Goal: Task Accomplishment & Management: Manage account settings

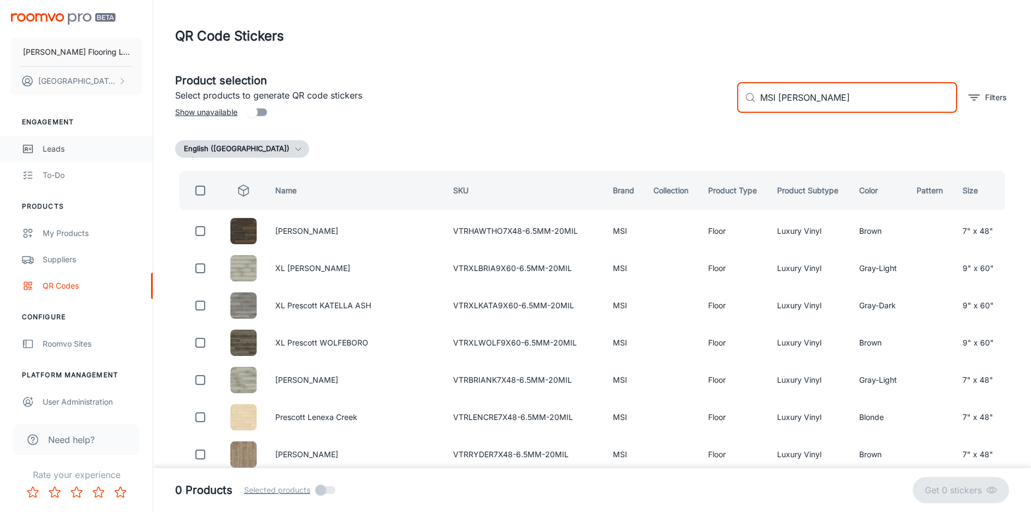
click at [56, 154] on div "Leads" at bounding box center [92, 149] width 99 height 12
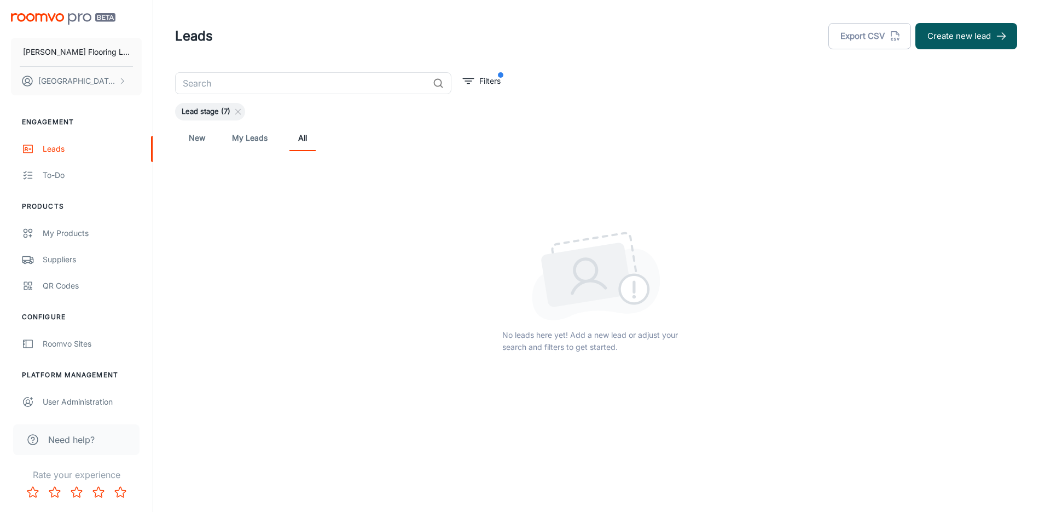
click at [201, 136] on link "New" at bounding box center [197, 138] width 26 height 26
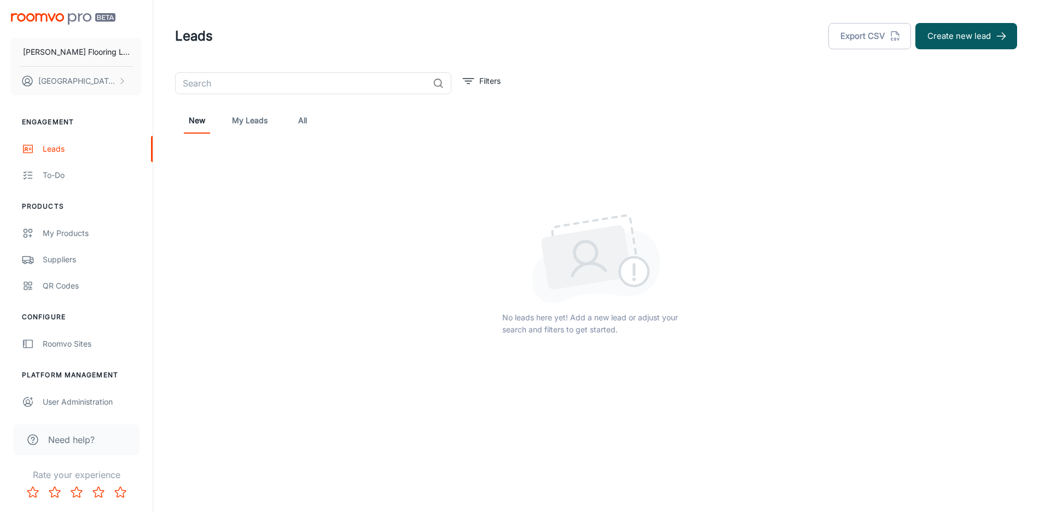
click at [250, 125] on link "My Leads" at bounding box center [250, 120] width 36 height 26
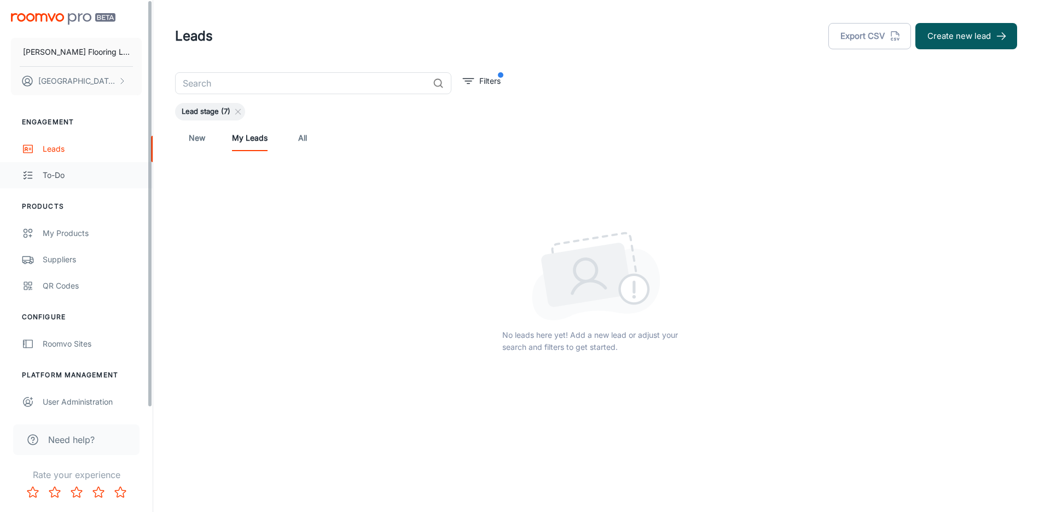
click at [84, 171] on div "To-do" at bounding box center [92, 175] width 99 height 12
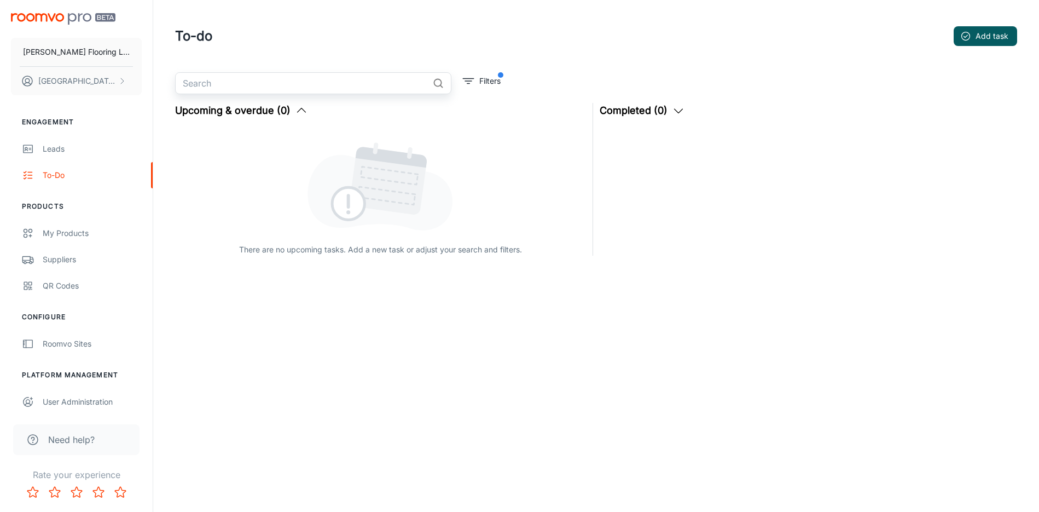
click at [306, 79] on input "text" at bounding box center [301, 83] width 253 height 22
click at [264, 218] on div "There are no upcoming tasks. Add a new task or adjust your search and filters." at bounding box center [380, 191] width 411 height 129
click at [344, 89] on input "text" at bounding box center [301, 83] width 253 height 22
click at [960, 43] on button "Add task" at bounding box center [985, 36] width 63 height 20
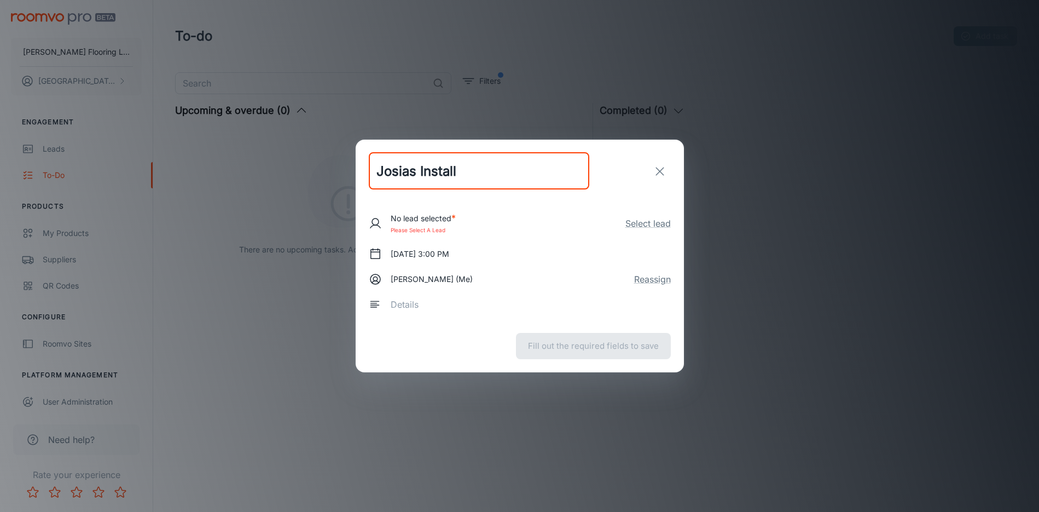
type input "Josias Install"
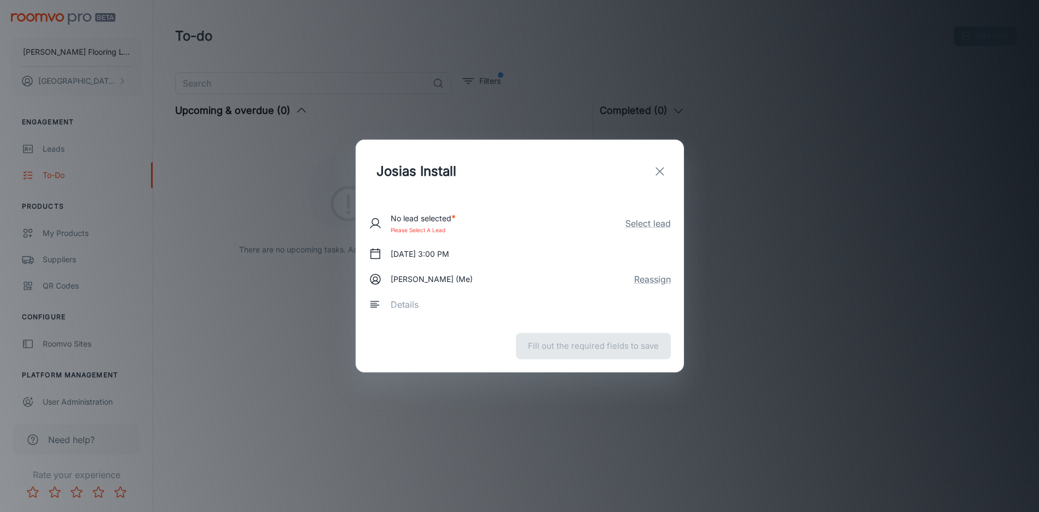
click at [586, 349] on div "Fill out the required fields to save" at bounding box center [520, 346] width 328 height 53
click at [493, 239] on div "No lead selected * Please select a lead Select lead [DATE] 3:00 PM [PERSON_NAME…" at bounding box center [520, 260] width 302 height 117
click at [494, 249] on div "[DATE] 3:00 PM" at bounding box center [520, 254] width 302 height 20
drag, startPoint x: 486, startPoint y: 266, endPoint x: 479, endPoint y: 274, distance: 10.9
click at [485, 266] on div "No lead selected * Please select a lead Select lead [DATE] 3:00 PM [PERSON_NAME…" at bounding box center [520, 260] width 302 height 117
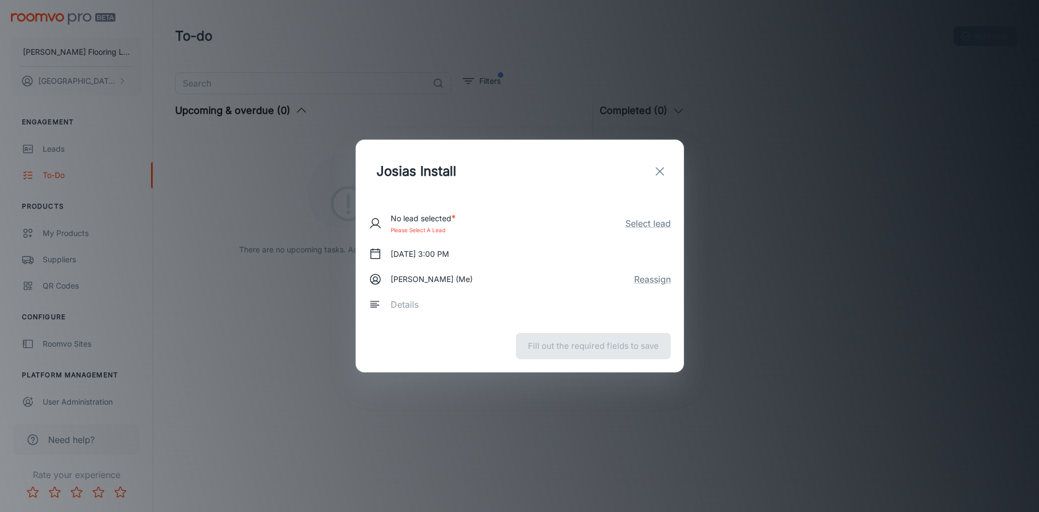
click at [434, 294] on div "x ​" at bounding box center [527, 304] width 288 height 31
click at [398, 305] on textarea at bounding box center [527, 304] width 272 height 13
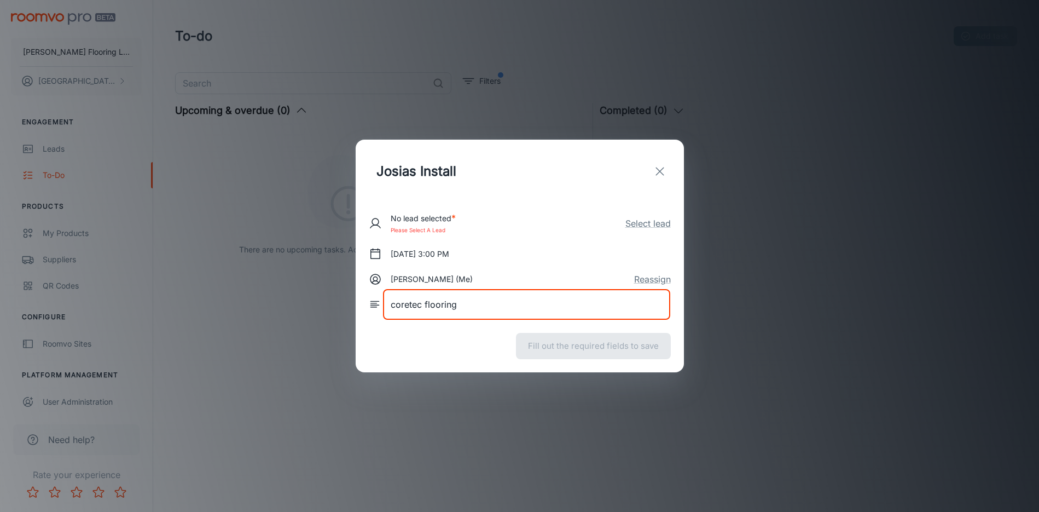
click at [480, 309] on textarea "coretec flooring" at bounding box center [527, 304] width 272 height 13
type textarea "coretec flooring"
click at [586, 336] on div "Fill out the required fields to save" at bounding box center [520, 346] width 328 height 53
click at [638, 215] on div "No lead selected * Please select a lead Select lead" at bounding box center [520, 223] width 302 height 24
click at [639, 219] on button "Select lead" at bounding box center [647, 223] width 45 height 13
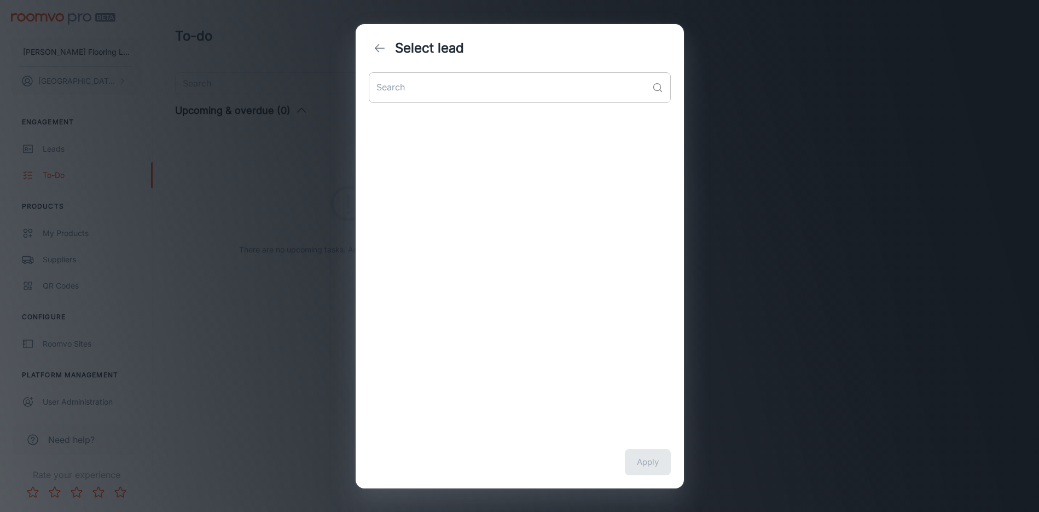
click at [504, 87] on input "text" at bounding box center [508, 87] width 279 height 31
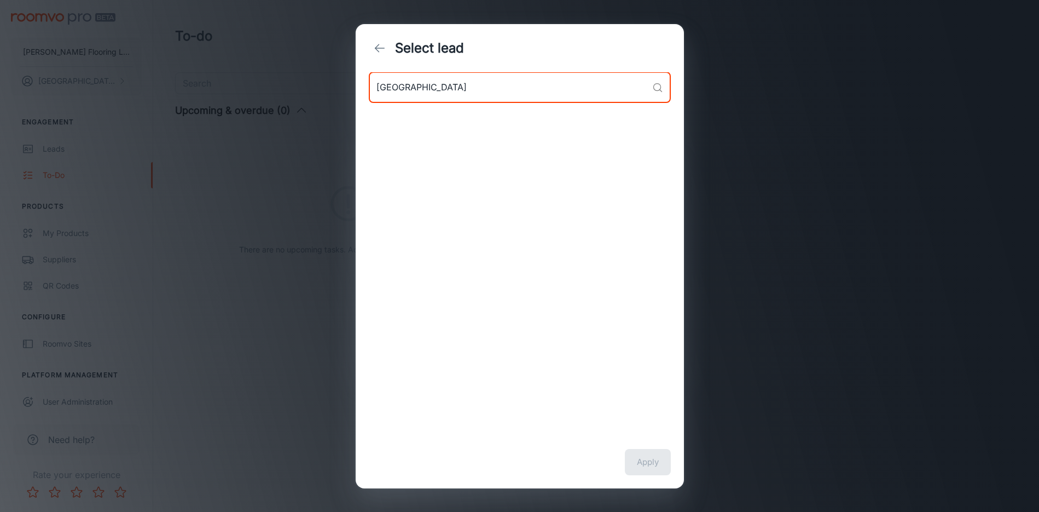
type input "[GEOGRAPHIC_DATA]"
click at [628, 436] on div "Apply" at bounding box center [520, 462] width 328 height 53
drag, startPoint x: 638, startPoint y: 88, endPoint x: 467, endPoint y: 82, distance: 171.4
click at [637, 88] on input "[GEOGRAPHIC_DATA]" at bounding box center [508, 87] width 279 height 31
click at [372, 50] on button "back" at bounding box center [380, 48] width 22 height 22
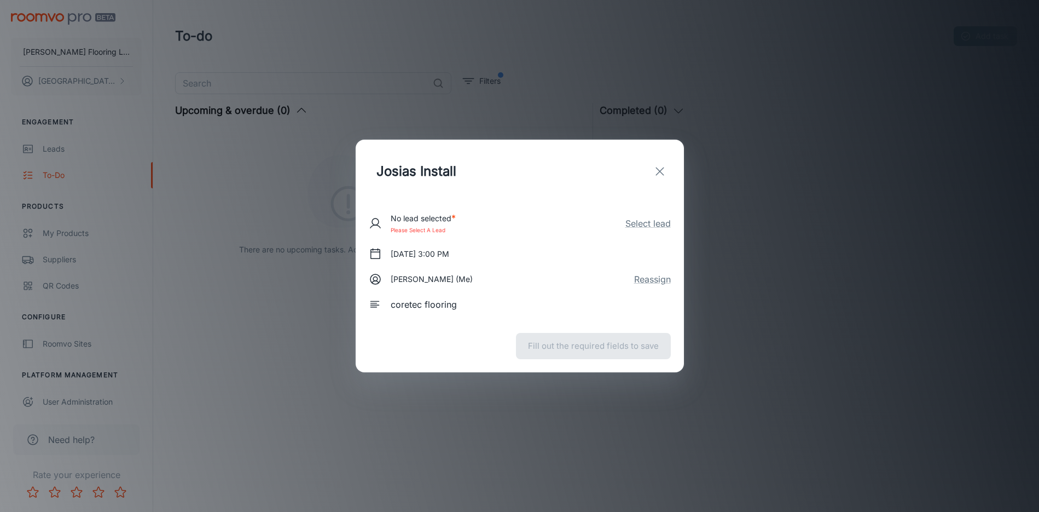
drag, startPoint x: 597, startPoint y: 336, endPoint x: 598, endPoint y: 346, distance: 10.4
click at [597, 336] on div "Fill out the required fields to save" at bounding box center [520, 346] width 328 height 53
click at [598, 346] on div "Fill out the required fields to save" at bounding box center [520, 346] width 328 height 53
click at [373, 309] on icon at bounding box center [375, 304] width 13 height 13
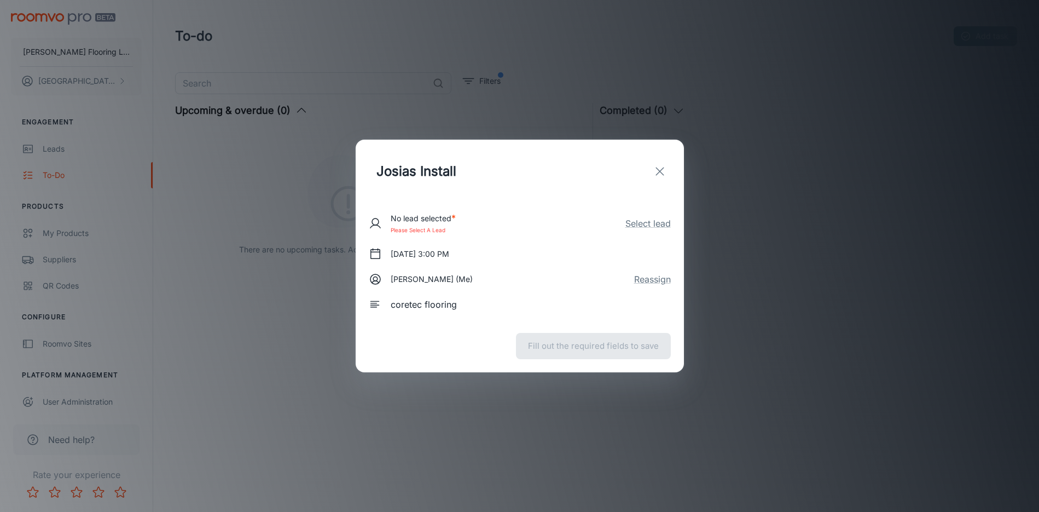
click at [374, 280] on icon at bounding box center [375, 278] width 13 height 13
click at [392, 259] on button "[DATE] 3:00 PM" at bounding box center [419, 254] width 67 height 20
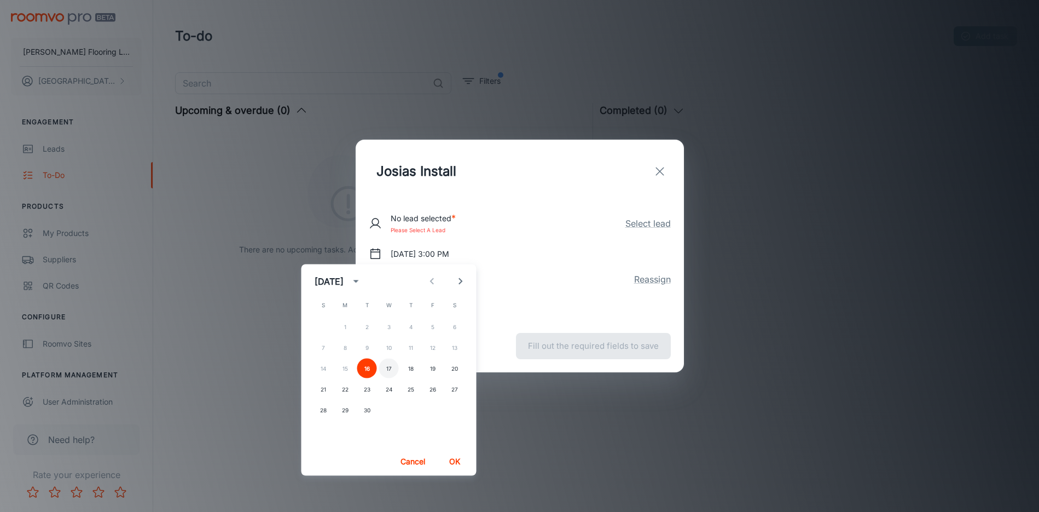
click at [387, 369] on button "17" at bounding box center [389, 368] width 20 height 20
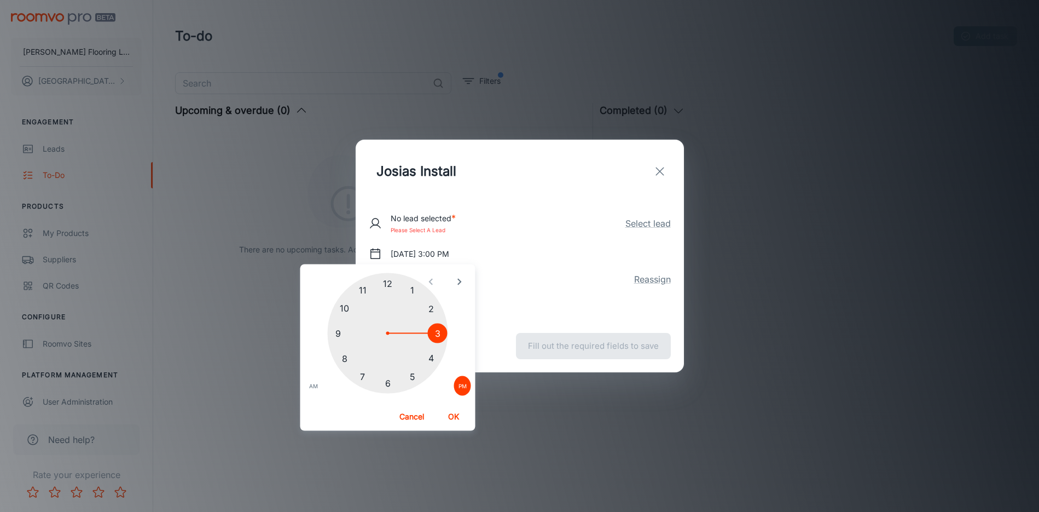
click at [550, 343] on div "Fill out the required fields to save" at bounding box center [520, 346] width 328 height 53
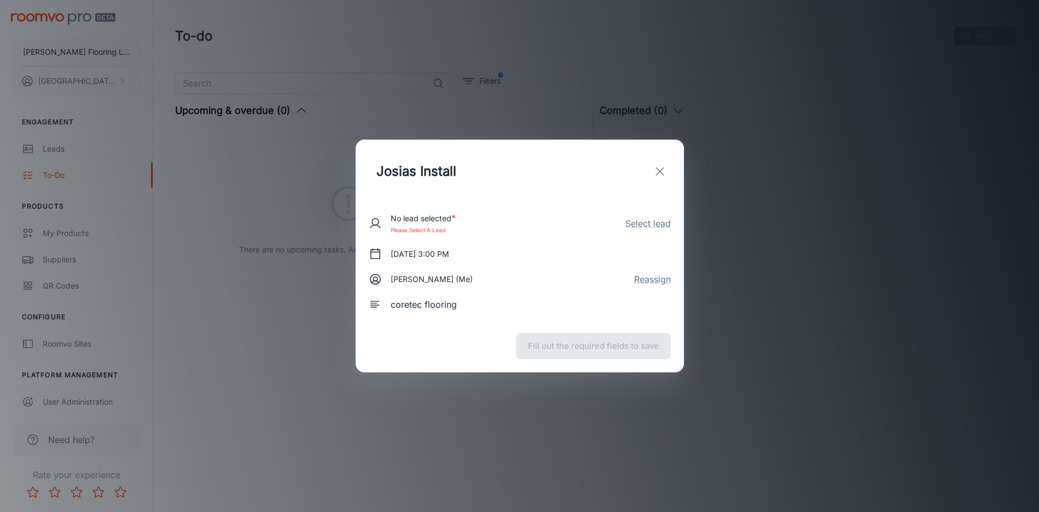
click at [440, 343] on div "Fill out the required fields to save" at bounding box center [520, 346] width 328 height 53
click at [524, 347] on div "Fill out the required fields to save" at bounding box center [520, 346] width 328 height 53
click at [528, 347] on div "Fill out the required fields to save" at bounding box center [520, 346] width 328 height 53
click at [485, 213] on div "No lead selected * Please select a lead Select lead" at bounding box center [520, 223] width 302 height 24
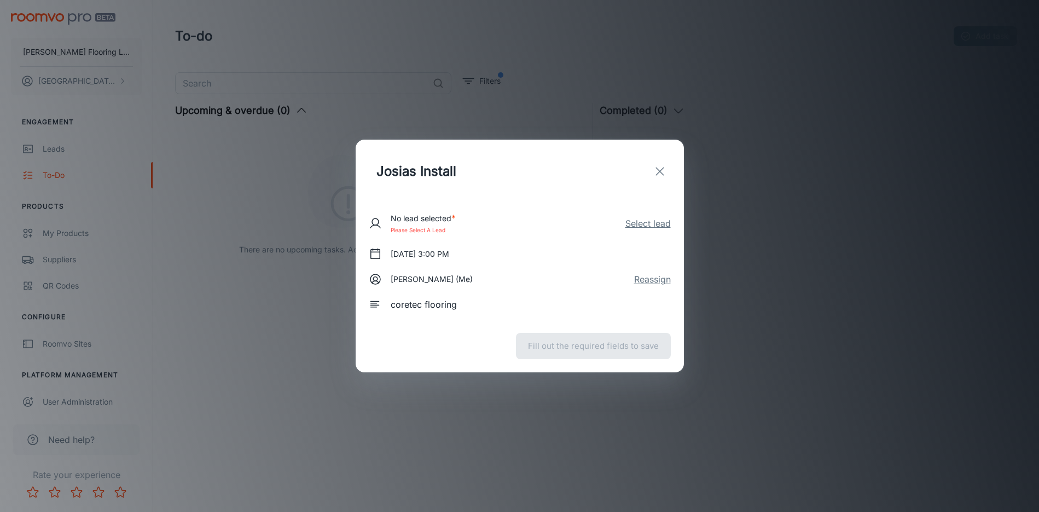
click at [658, 222] on button "Select lead" at bounding box center [647, 223] width 45 height 13
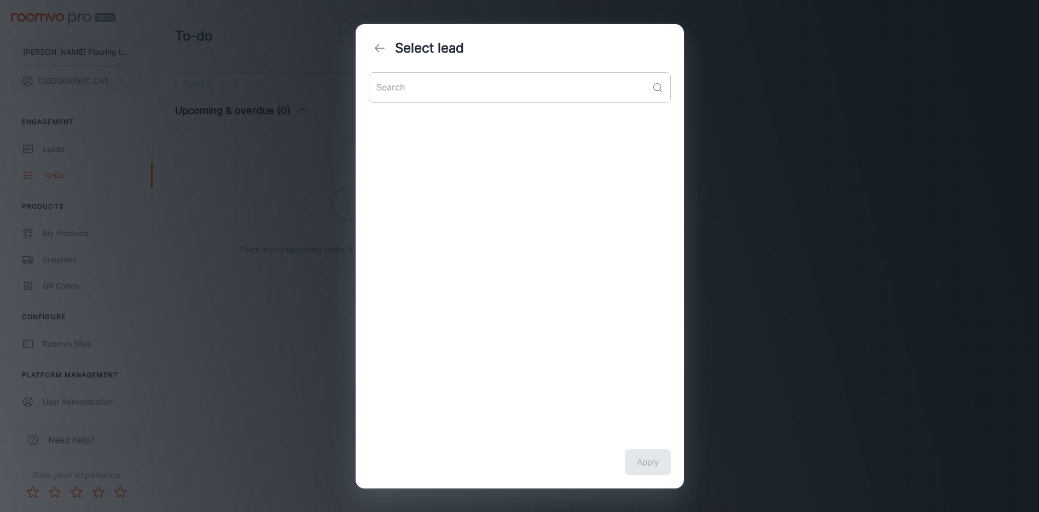
click at [642, 90] on input "text" at bounding box center [508, 87] width 279 height 31
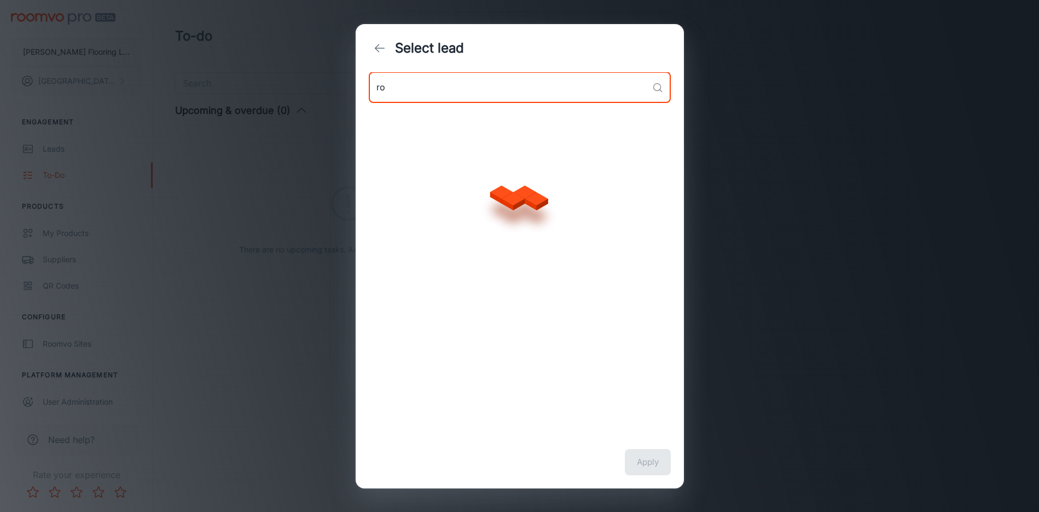
type input "r"
type input "c"
type input "[GEOGRAPHIC_DATA]"
click at [384, 50] on icon "back" at bounding box center [379, 48] width 13 height 13
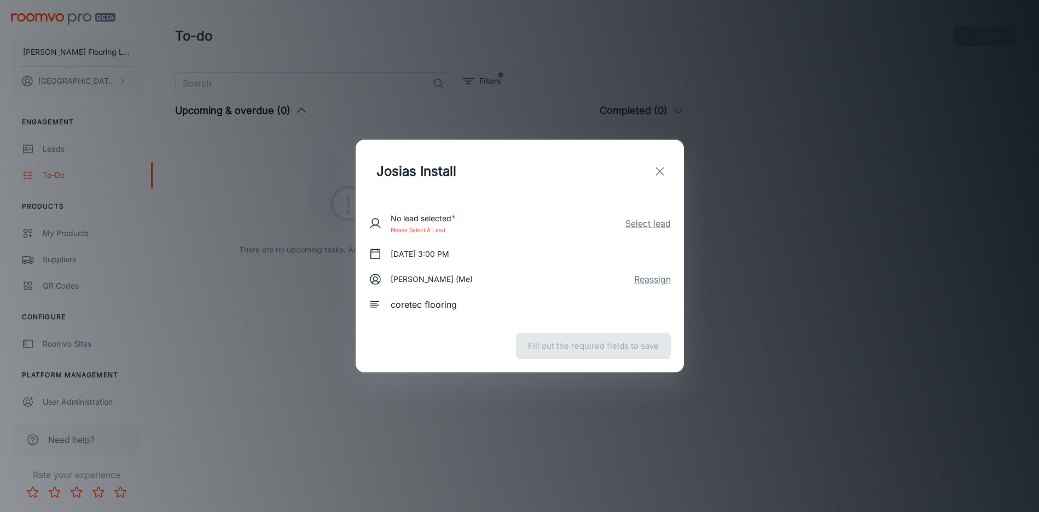
click at [658, 175] on icon "exit" at bounding box center [659, 171] width 13 height 13
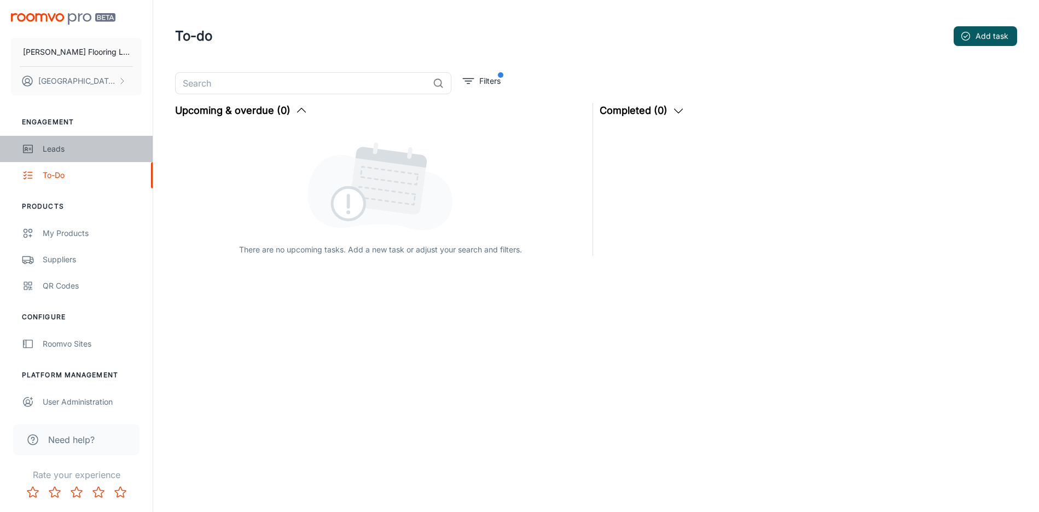
click at [112, 149] on div "Leads" at bounding box center [92, 149] width 99 height 12
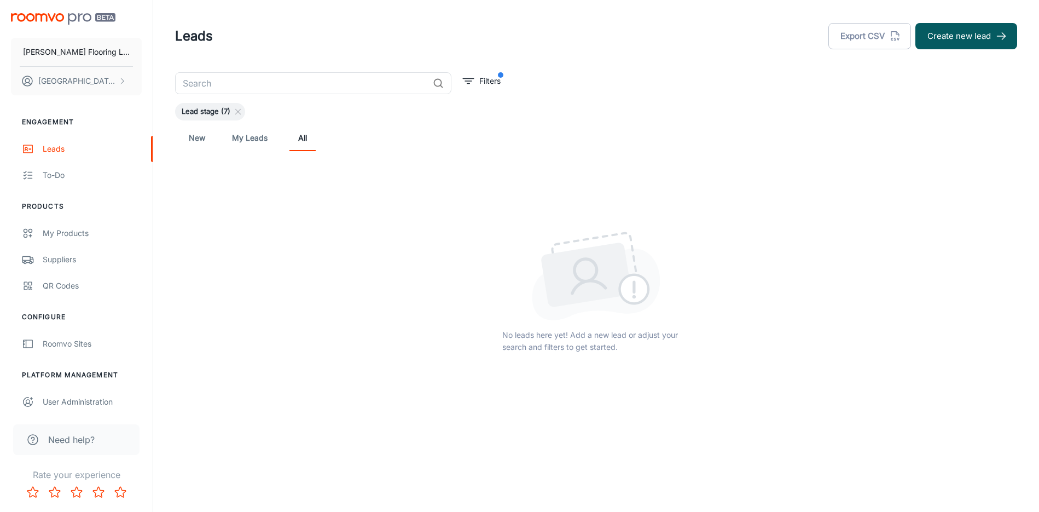
click at [190, 138] on link "New" at bounding box center [197, 138] width 26 height 26
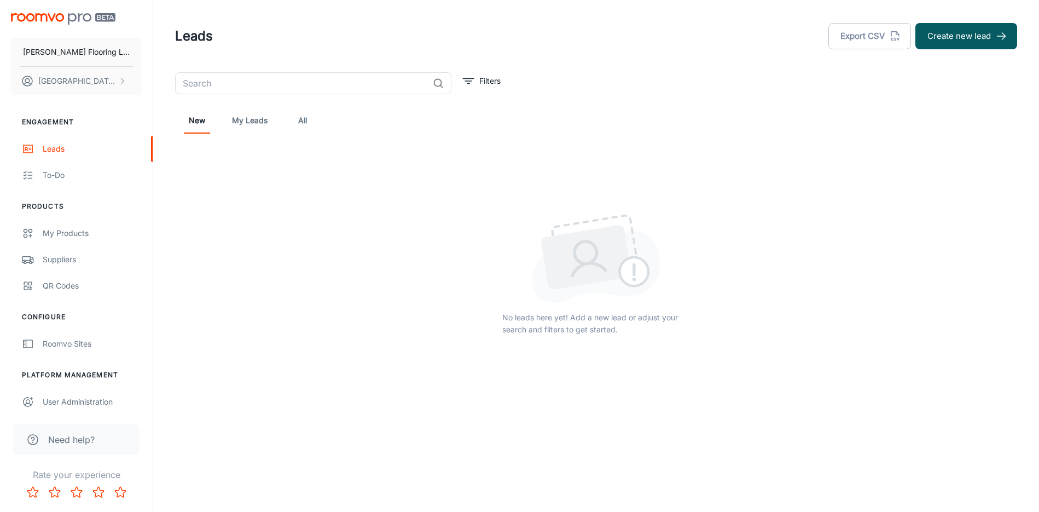
click at [248, 125] on link "My Leads" at bounding box center [250, 120] width 36 height 26
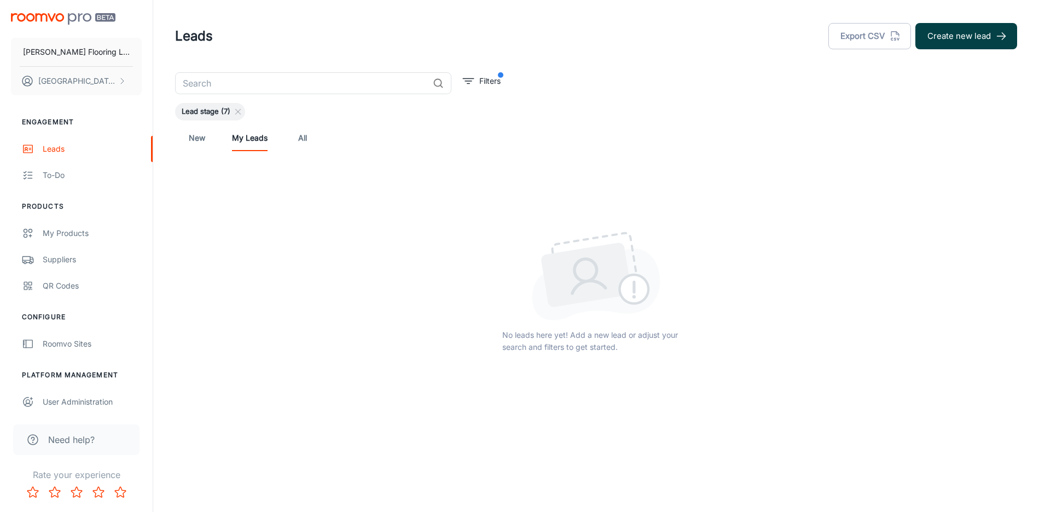
click at [935, 31] on button "Create new lead" at bounding box center [966, 36] width 102 height 26
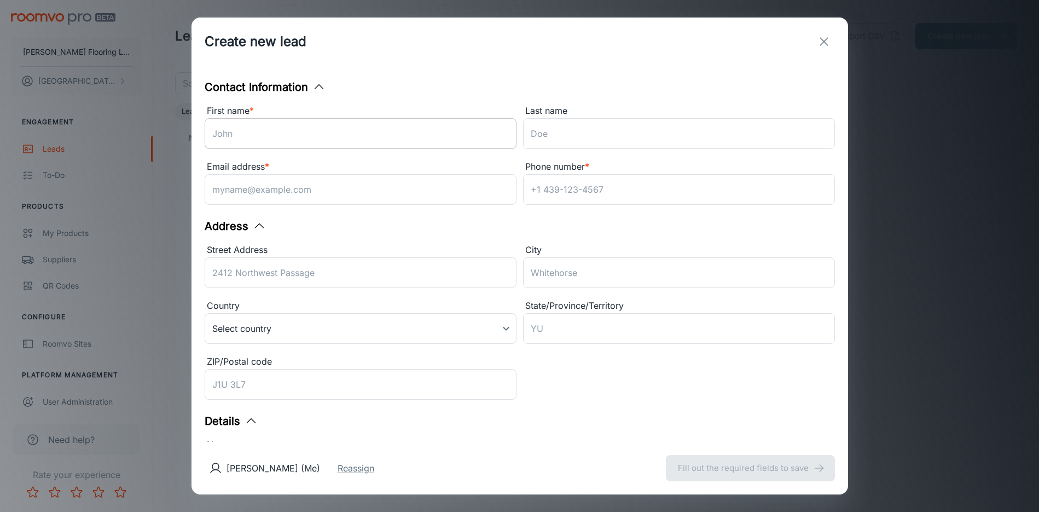
click at [309, 137] on input "First name *" at bounding box center [361, 133] width 312 height 31
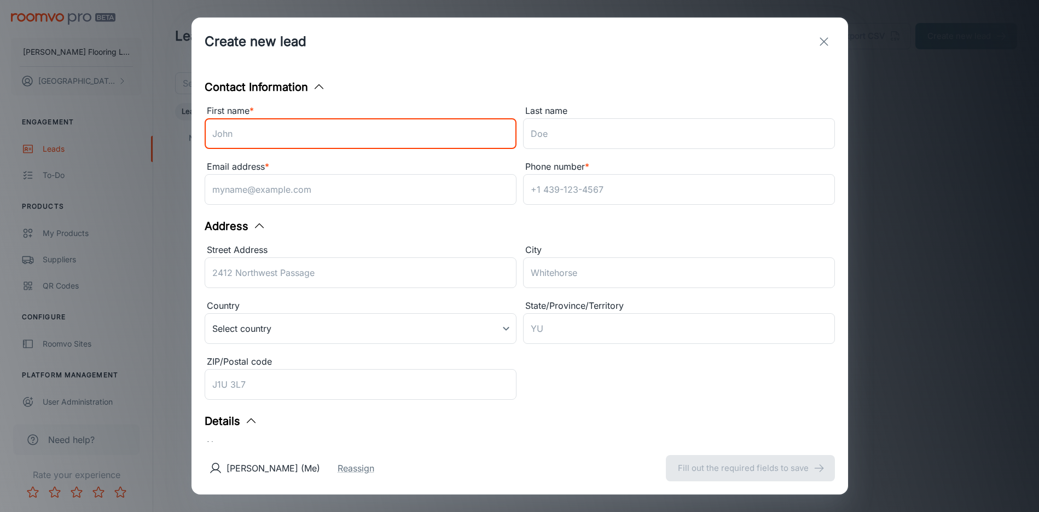
click at [602, 230] on div "Contact Information First name * ​ Last name ​ Email address * ​ Phone number *…" at bounding box center [519, 254] width 657 height 376
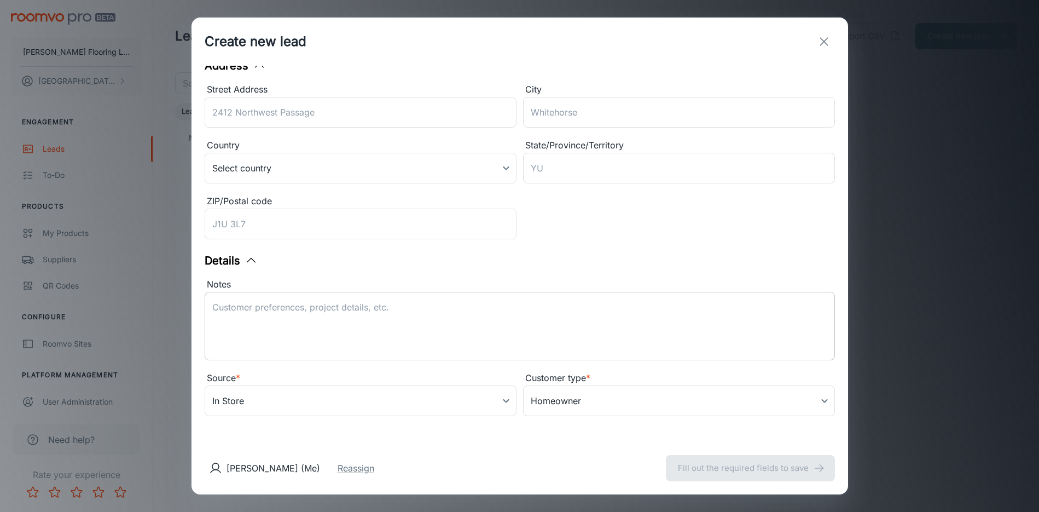
scroll to position [175, 0]
click at [371, 398] on body "[PERSON_NAME] Flooring LLC [PERSON_NAME] Engagement Leads To-do Products My Pro…" at bounding box center [519, 256] width 1039 height 512
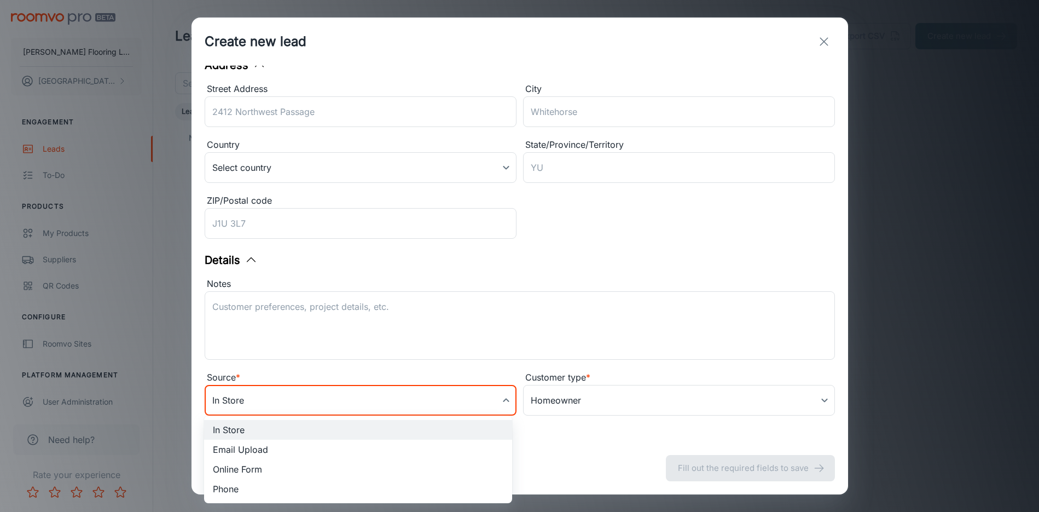
click at [546, 322] on div at bounding box center [519, 256] width 1039 height 512
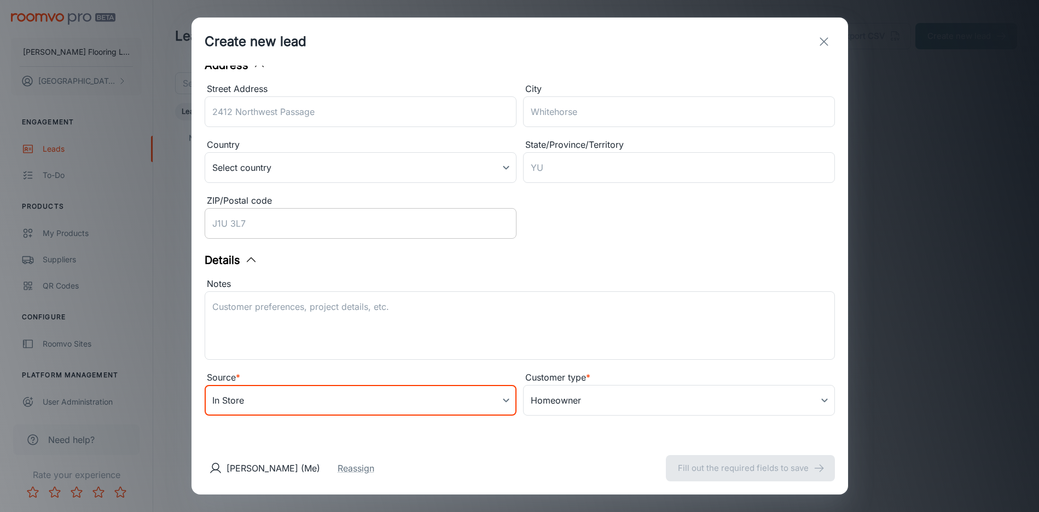
scroll to position [0, 0]
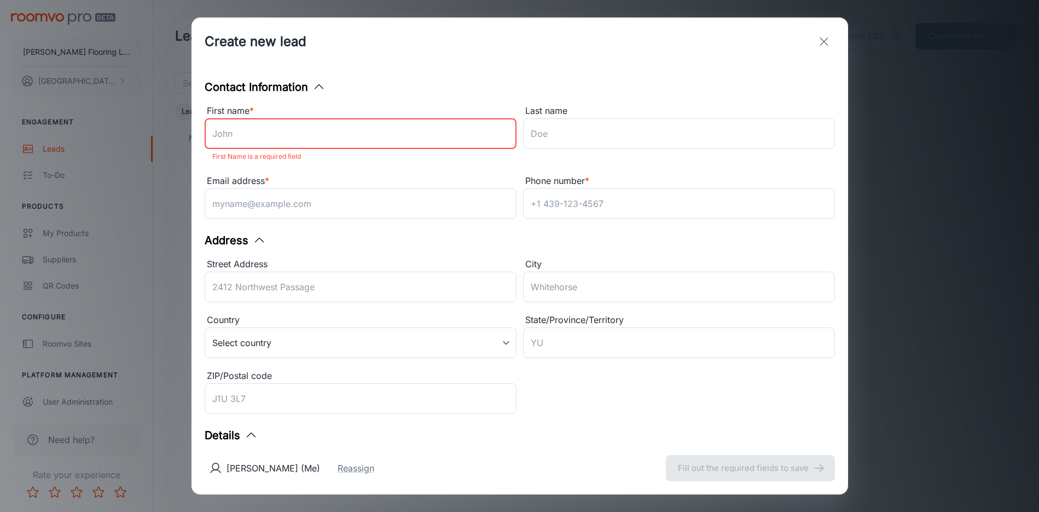
click at [321, 143] on input "First name *" at bounding box center [361, 133] width 312 height 31
type input "[GEOGRAPHIC_DATA]"
type input "[PERSON_NAME]"
click at [353, 204] on input "[EMAIL_ADDRESS][DOMAIN_NAME]" at bounding box center [361, 203] width 312 height 31
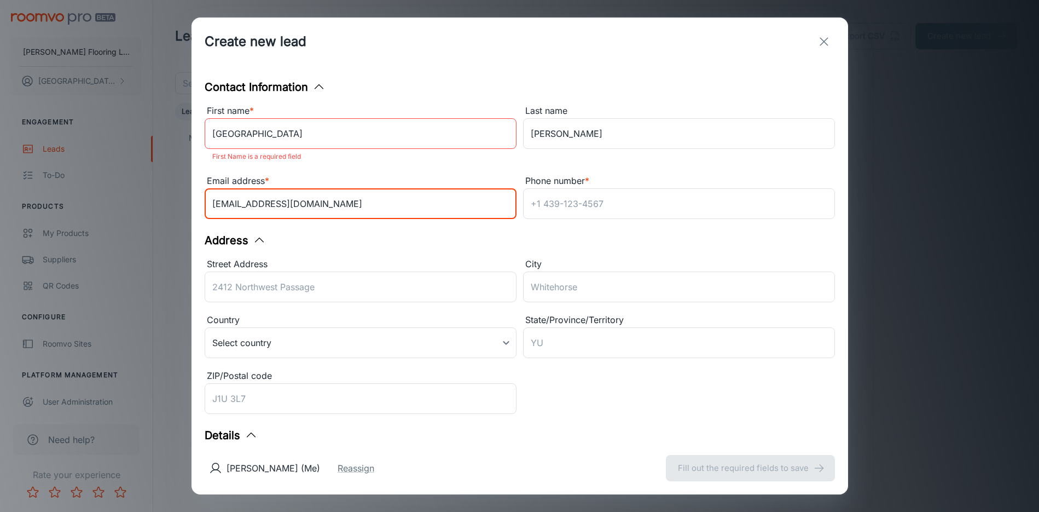
click at [353, 204] on input "[EMAIL_ADDRESS][DOMAIN_NAME]" at bounding box center [361, 203] width 312 height 31
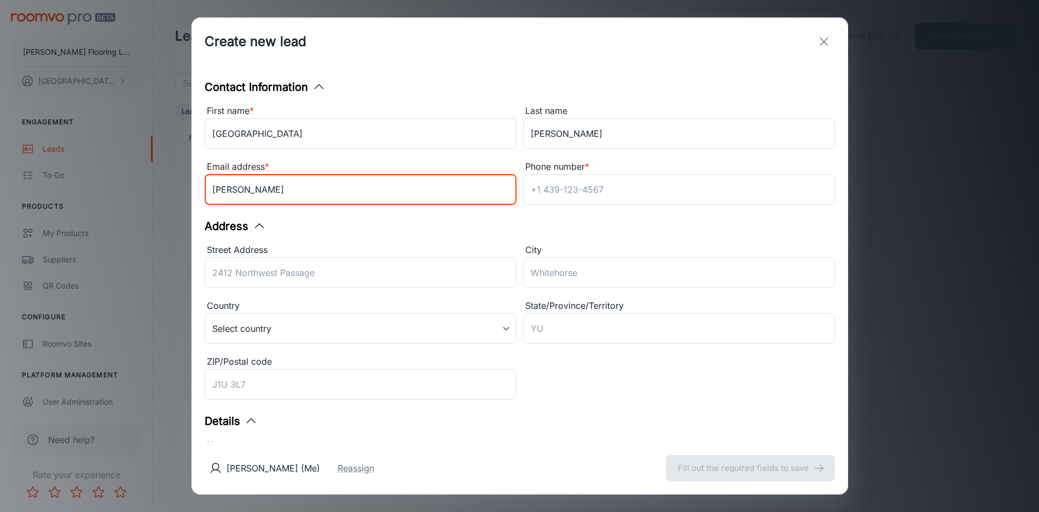
type input "[EMAIL_ADDRESS][DOMAIN_NAME]"
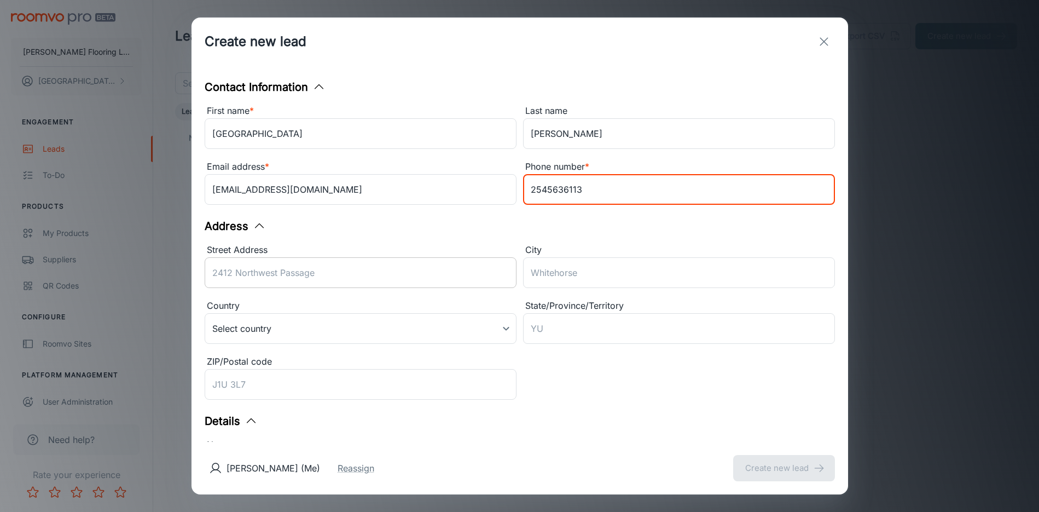
type input "2545636113"
click at [278, 279] on input "Street Address" at bounding box center [361, 272] width 312 height 31
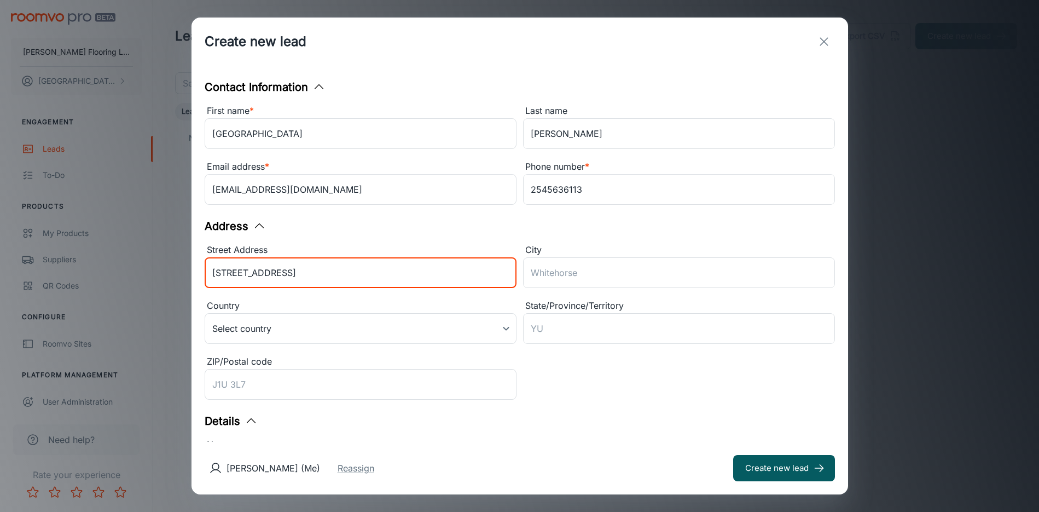
type input "[STREET_ADDRESS]"
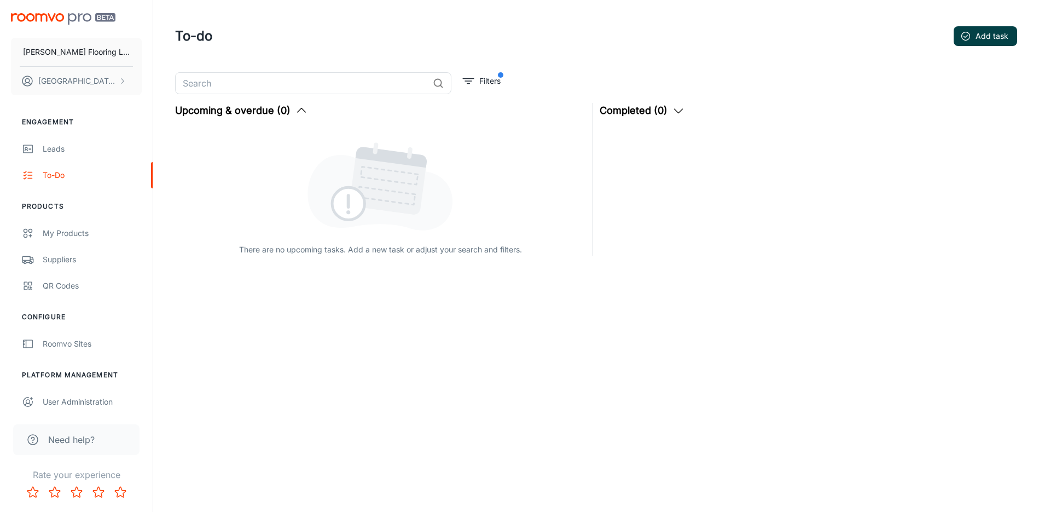
click at [993, 34] on button "Add task" at bounding box center [985, 36] width 63 height 20
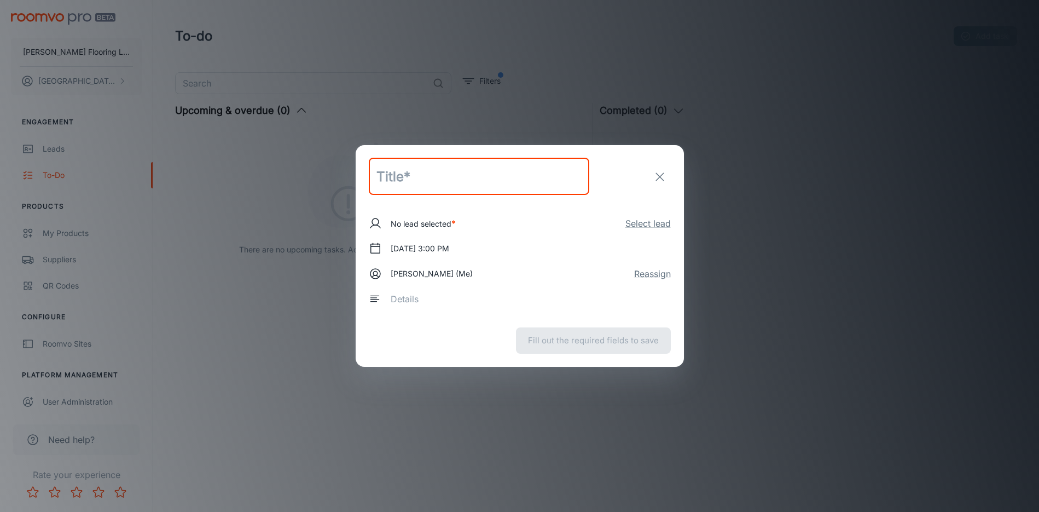
click at [648, 178] on div "​" at bounding box center [520, 176] width 328 height 63
click at [657, 179] on icon "exit" at bounding box center [659, 176] width 13 height 13
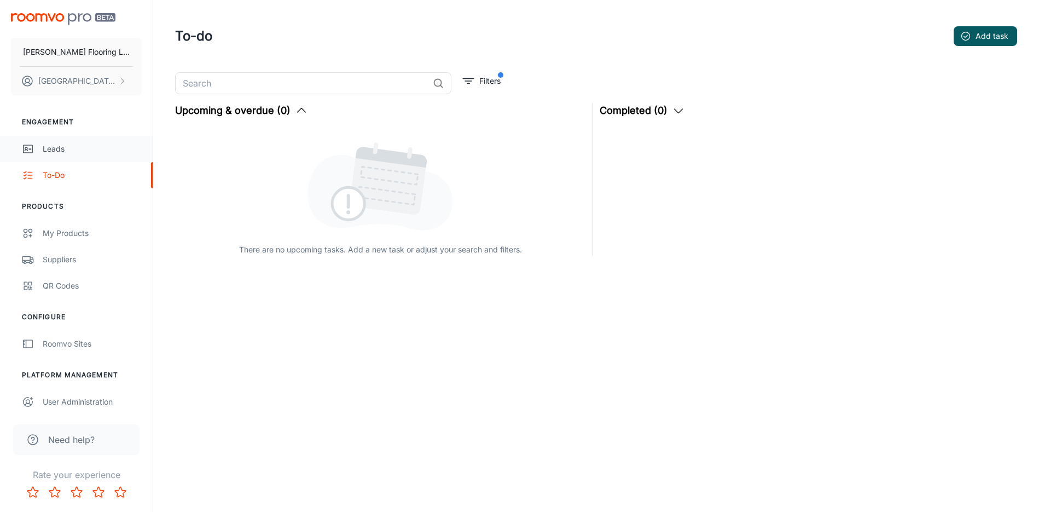
click at [67, 154] on div "Leads" at bounding box center [92, 149] width 99 height 12
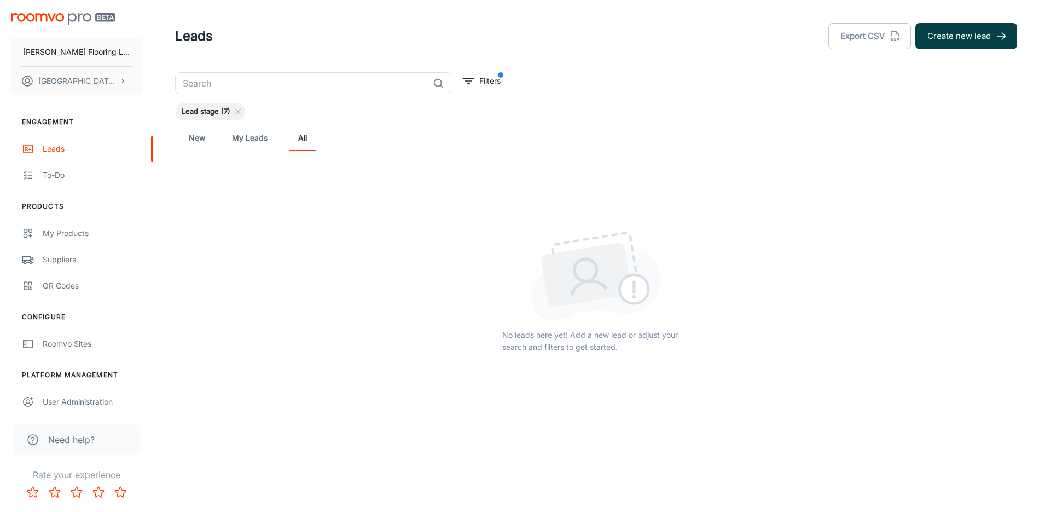
click at [973, 33] on button "Create new lead" at bounding box center [966, 36] width 102 height 26
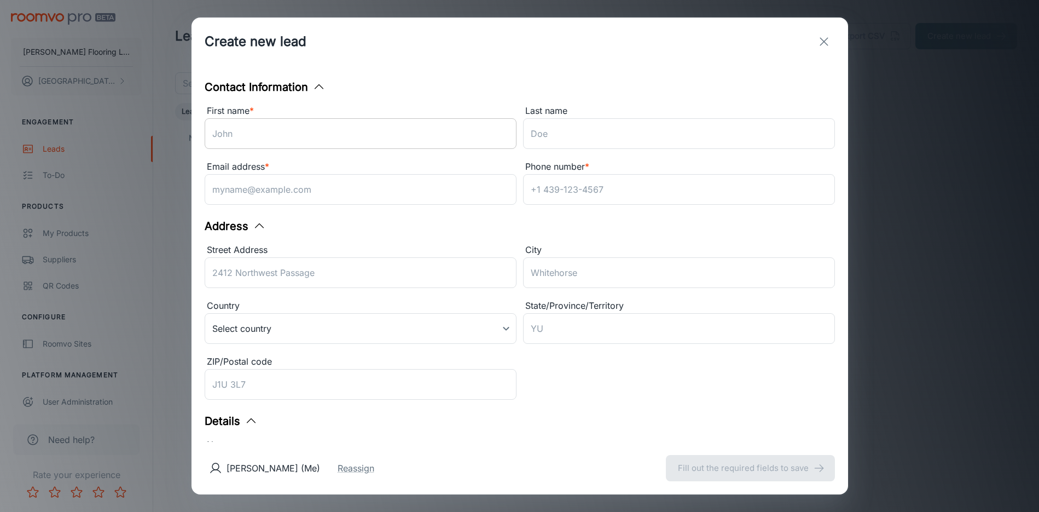
click at [246, 126] on input "First name *" at bounding box center [361, 133] width 312 height 31
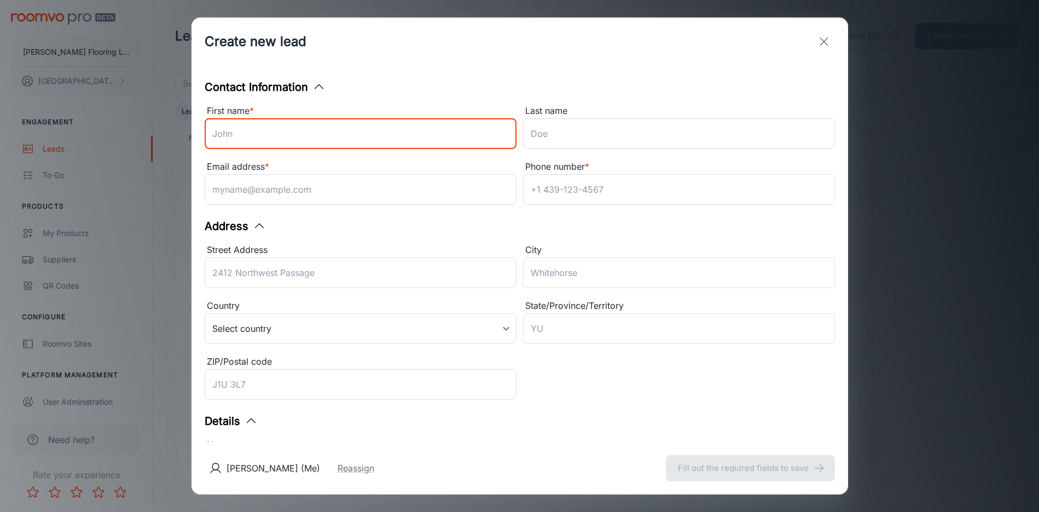
type input "[GEOGRAPHIC_DATA]"
type input "[PERSON_NAME]"
type input "[EMAIL_ADDRESS][DOMAIN_NAME]"
type input "2545636113"
type input "[STREET_ADDRESS]"
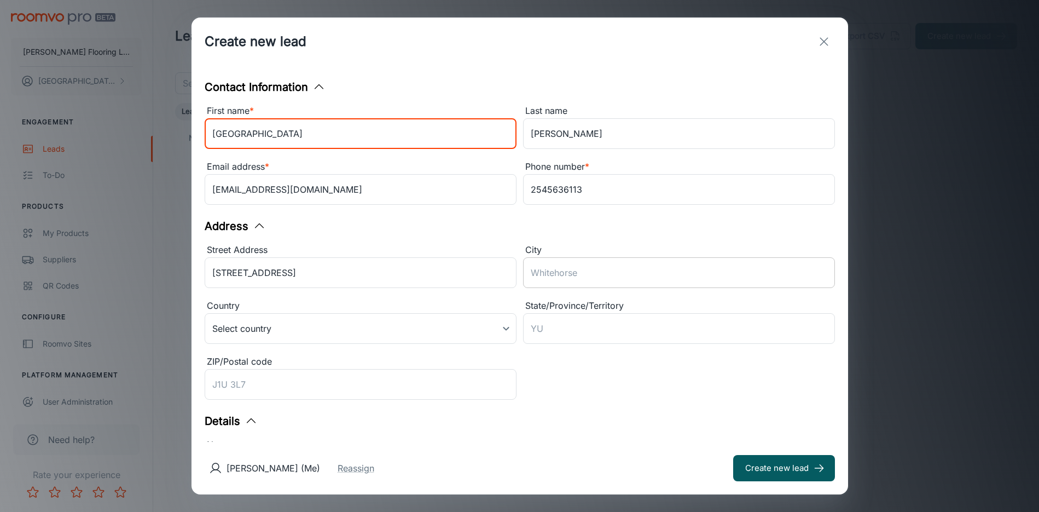
click at [574, 277] on input "City" at bounding box center [679, 272] width 312 height 31
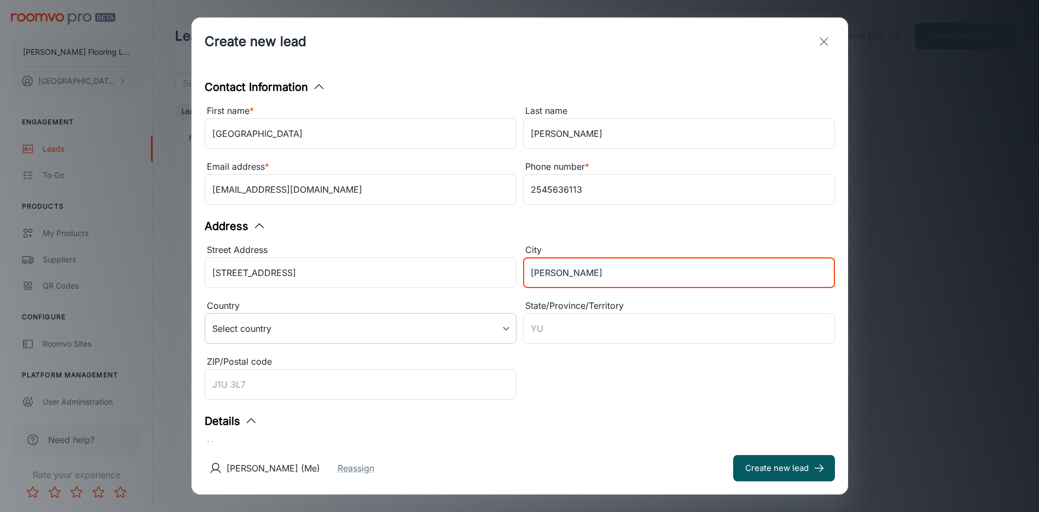
type input "[PERSON_NAME]"
click at [469, 323] on body "[PERSON_NAME] Flooring LLC [PERSON_NAME] Engagement Leads To-do Products My Pro…" at bounding box center [519, 256] width 1039 height 512
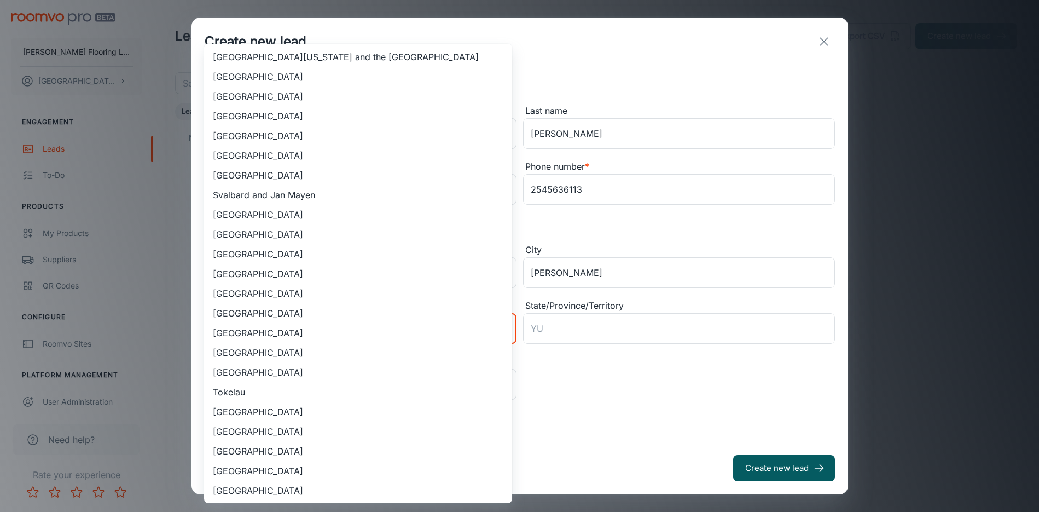
scroll to position [4394, 0]
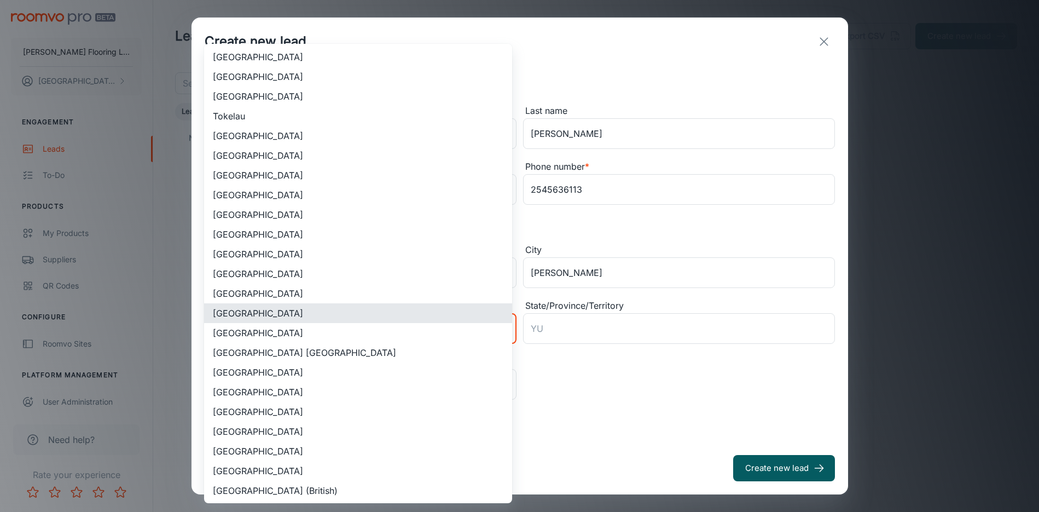
click at [312, 378] on li "[GEOGRAPHIC_DATA]" at bounding box center [358, 372] width 308 height 20
type input "US"
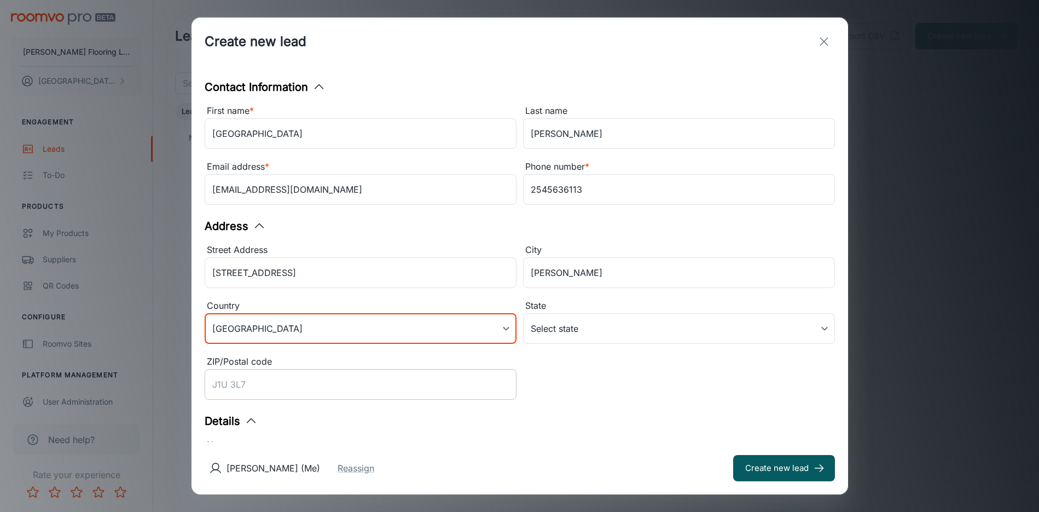
click at [296, 388] on input "ZIP/Postal code" at bounding box center [361, 384] width 312 height 31
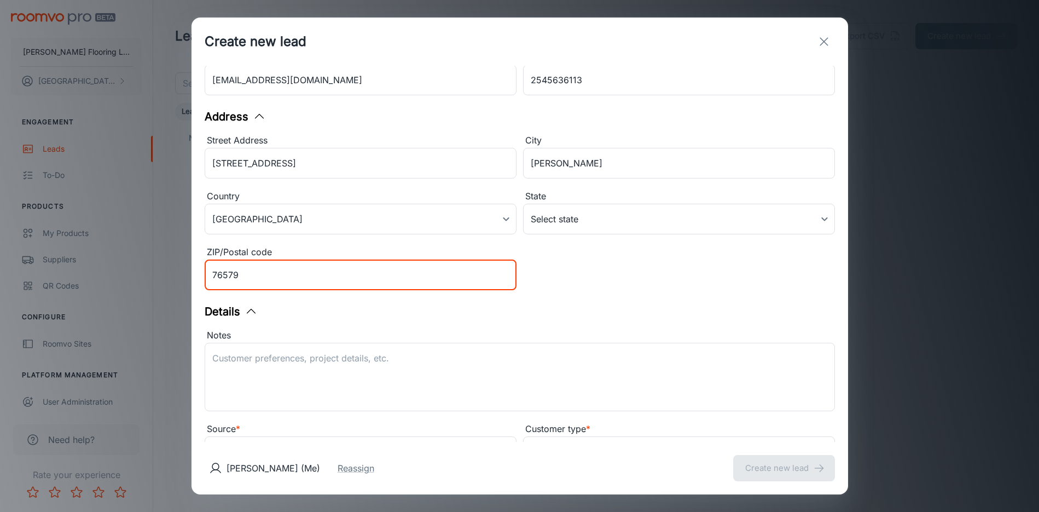
scroll to position [161, 0]
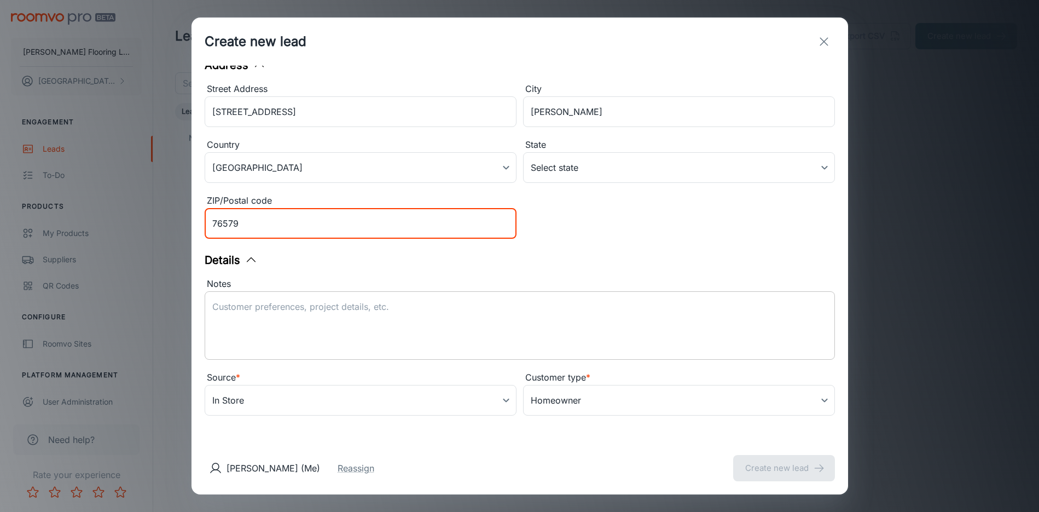
type input "76579"
click at [366, 305] on textarea "Notes" at bounding box center [519, 325] width 615 height 50
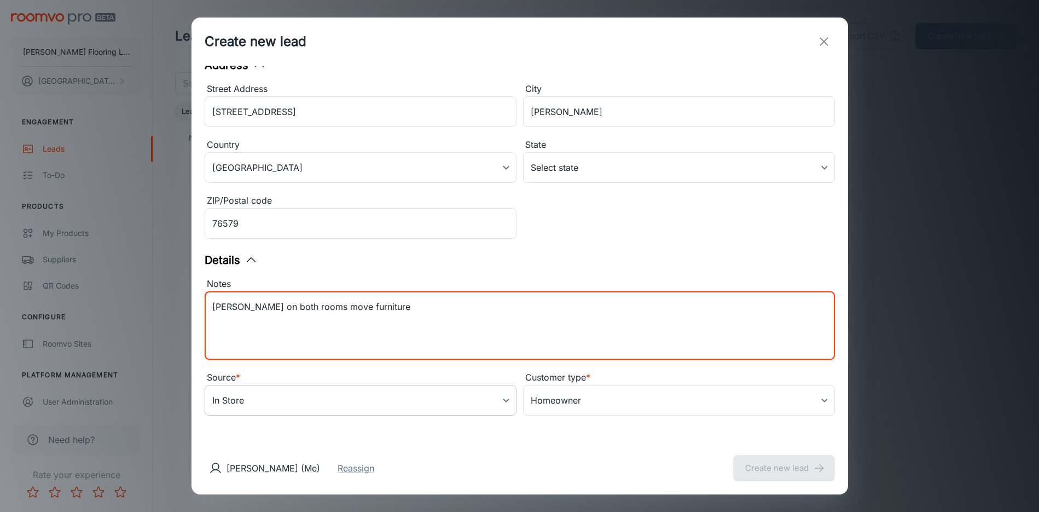
type textarea "[PERSON_NAME] on both rooms move furniture"
click at [408, 398] on body "[PERSON_NAME] Flooring LLC [PERSON_NAME] Engagement Leads To-do Products My Pro…" at bounding box center [519, 256] width 1039 height 512
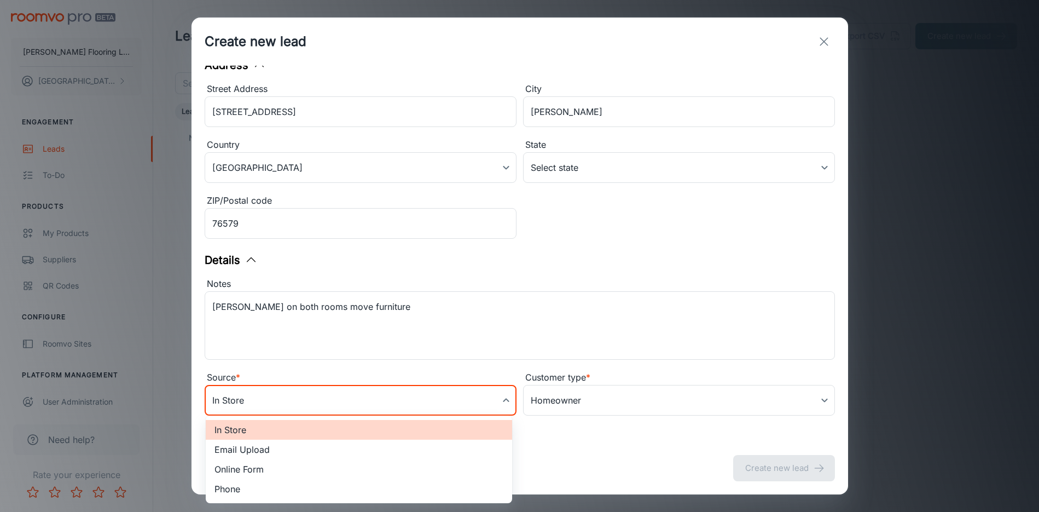
click at [254, 469] on li "Online Form" at bounding box center [359, 469] width 306 height 20
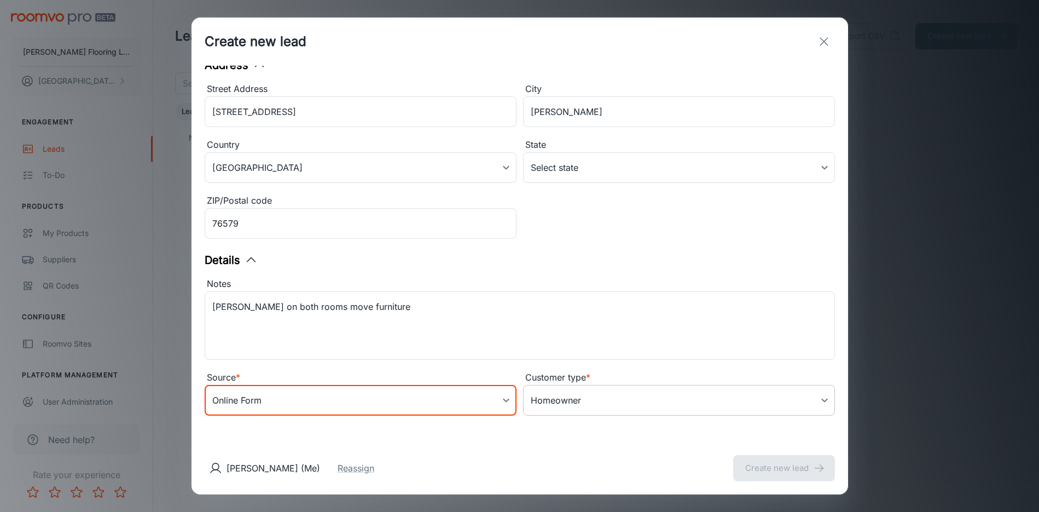
click at [567, 398] on body "[PERSON_NAME] Flooring LLC [PERSON_NAME] Engagement Leads To-do Products My Pro…" at bounding box center [519, 256] width 1039 height 512
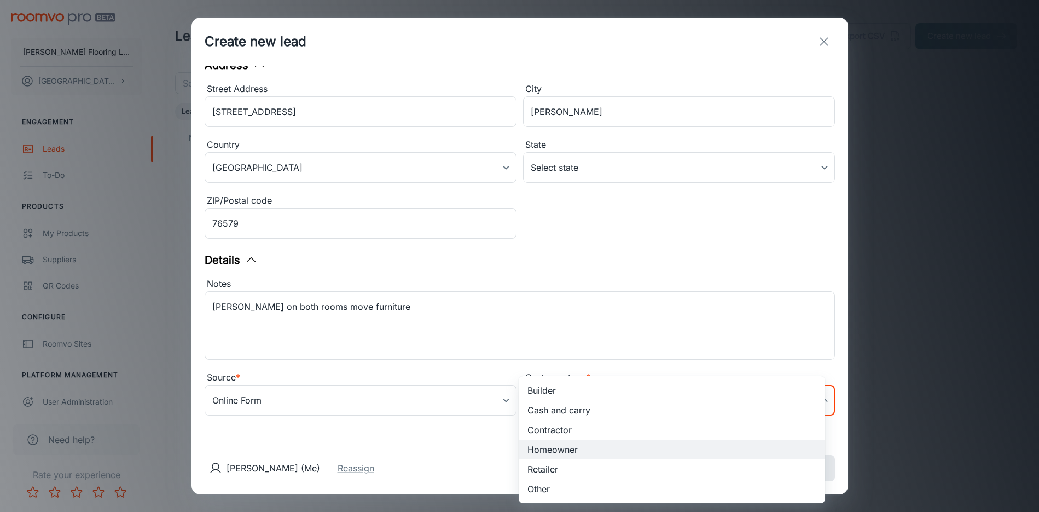
click at [456, 455] on div at bounding box center [519, 256] width 1039 height 512
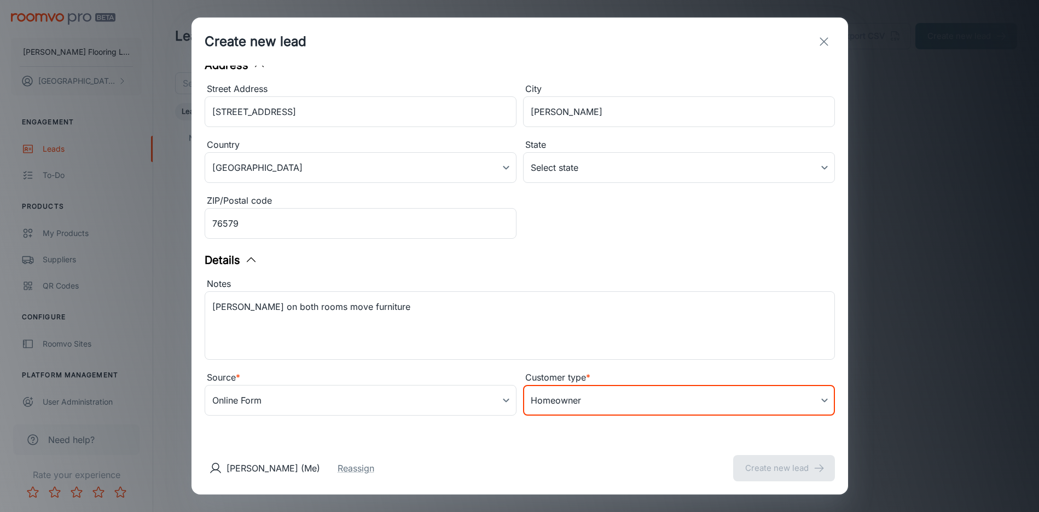
click at [762, 466] on div "[PERSON_NAME] (Me) Reassign Create new lead" at bounding box center [519, 468] width 657 height 53
drag, startPoint x: 775, startPoint y: 463, endPoint x: 770, endPoint y: 461, distance: 5.9
click at [775, 463] on div "[PERSON_NAME] (Me) Reassign Create new lead" at bounding box center [519, 468] width 657 height 53
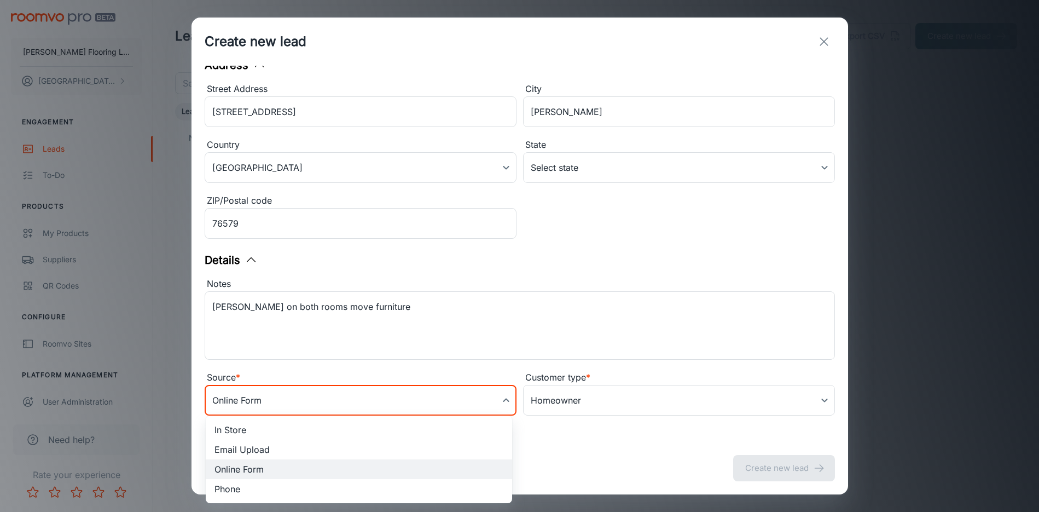
click at [252, 408] on body "[PERSON_NAME] Flooring LLC [PERSON_NAME] Engagement Leads To-do Products My Pro…" at bounding box center [519, 256] width 1039 height 512
click at [243, 436] on li "In Store" at bounding box center [359, 430] width 306 height 20
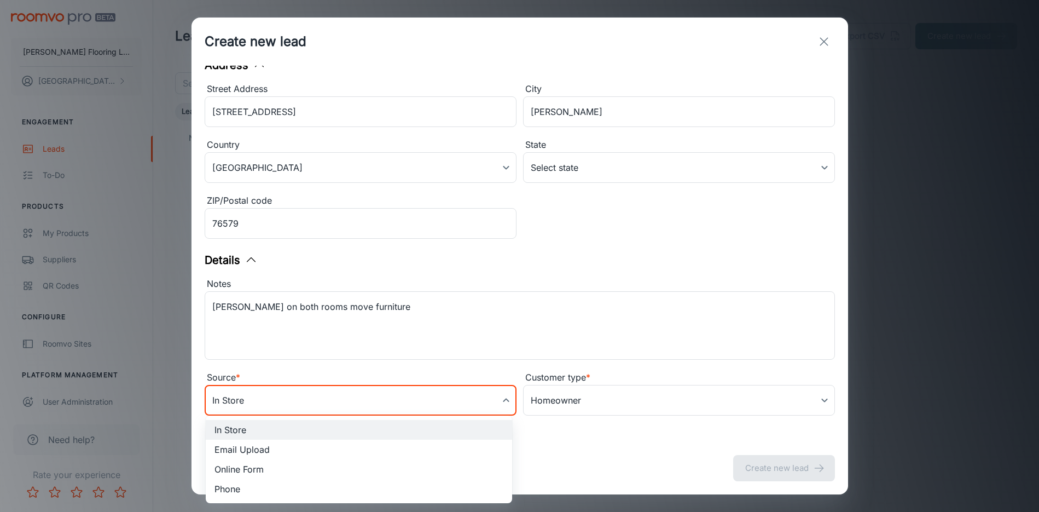
click at [263, 393] on body "[PERSON_NAME] Flooring LLC [PERSON_NAME] Engagement Leads To-do Products My Pro…" at bounding box center [519, 256] width 1039 height 512
click at [245, 489] on li "Phone" at bounding box center [359, 489] width 306 height 20
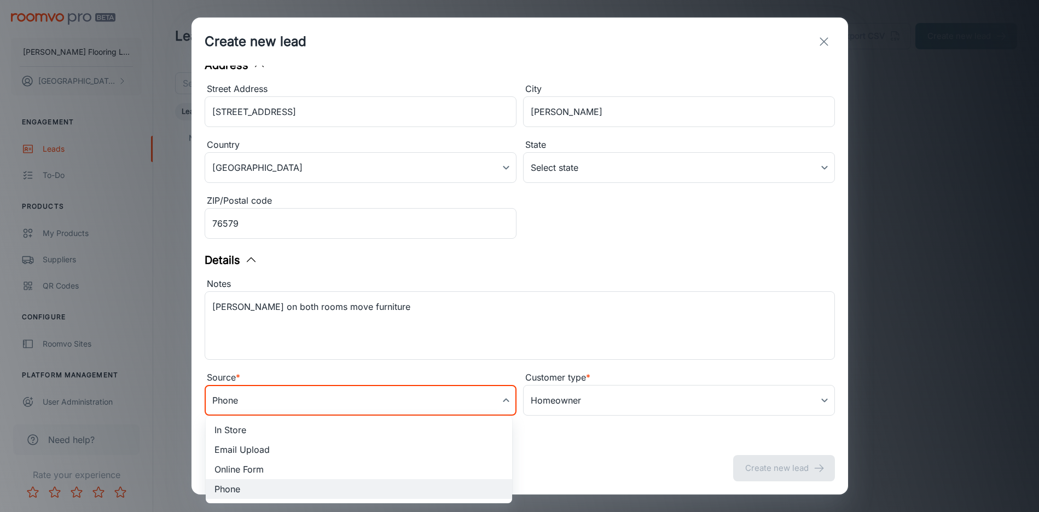
click at [269, 405] on body "[PERSON_NAME] Flooring LLC [PERSON_NAME] Engagement Leads To-do Products My Pro…" at bounding box center [519, 256] width 1039 height 512
click at [271, 462] on li "Online Form" at bounding box center [359, 469] width 306 height 20
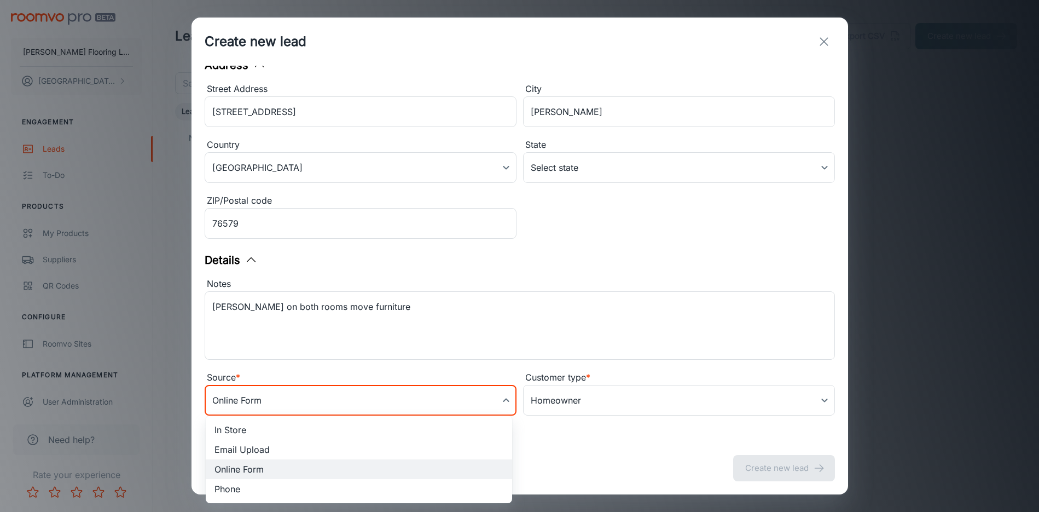
click at [281, 402] on body "[PERSON_NAME] Flooring LLC [PERSON_NAME] Engagement Leads To-do Products My Pro…" at bounding box center [519, 256] width 1039 height 512
click at [270, 492] on li "Phone" at bounding box center [359, 489] width 306 height 20
type input "phone"
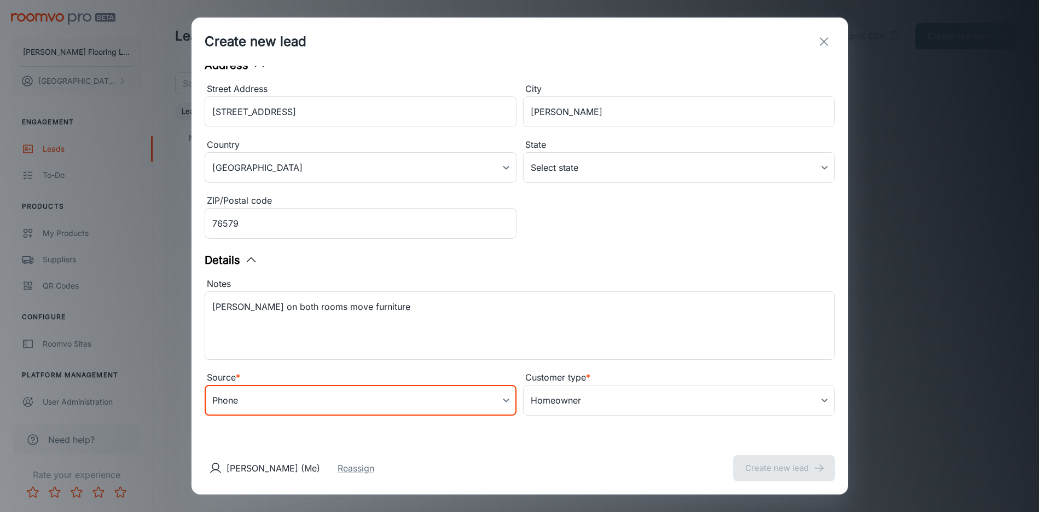
click at [365, 439] on div "Contact Information First name * [PERSON_NAME] ​ Last name [PERSON_NAME] ​ Emai…" at bounding box center [519, 254] width 657 height 376
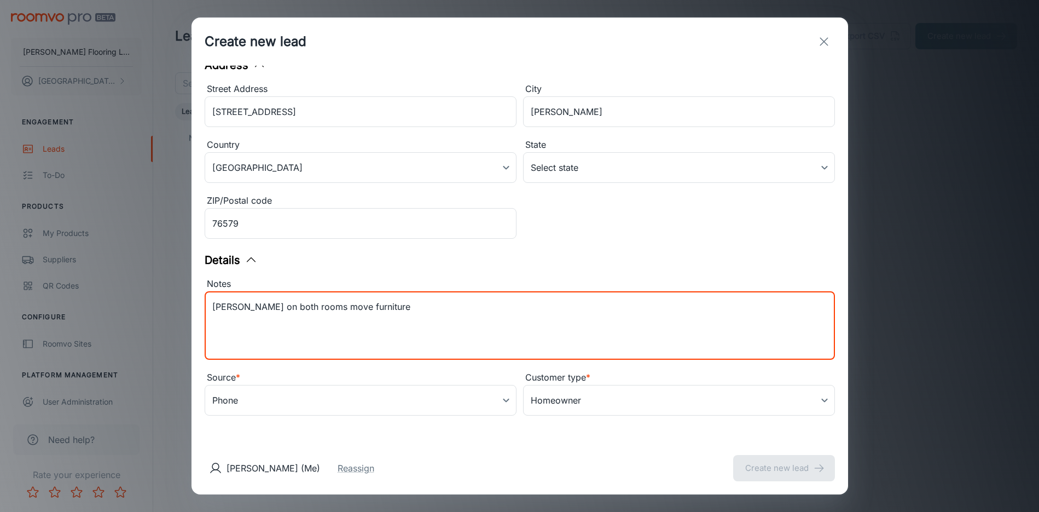
click at [648, 327] on textarea "[PERSON_NAME] on both rooms move furniture" at bounding box center [519, 325] width 615 height 50
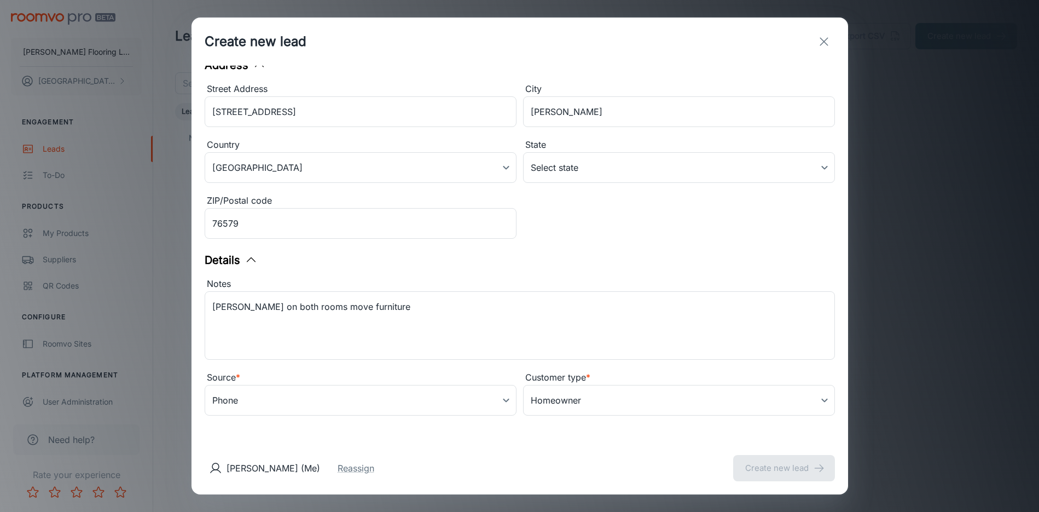
click at [687, 265] on div "Details" at bounding box center [520, 260] width 630 height 16
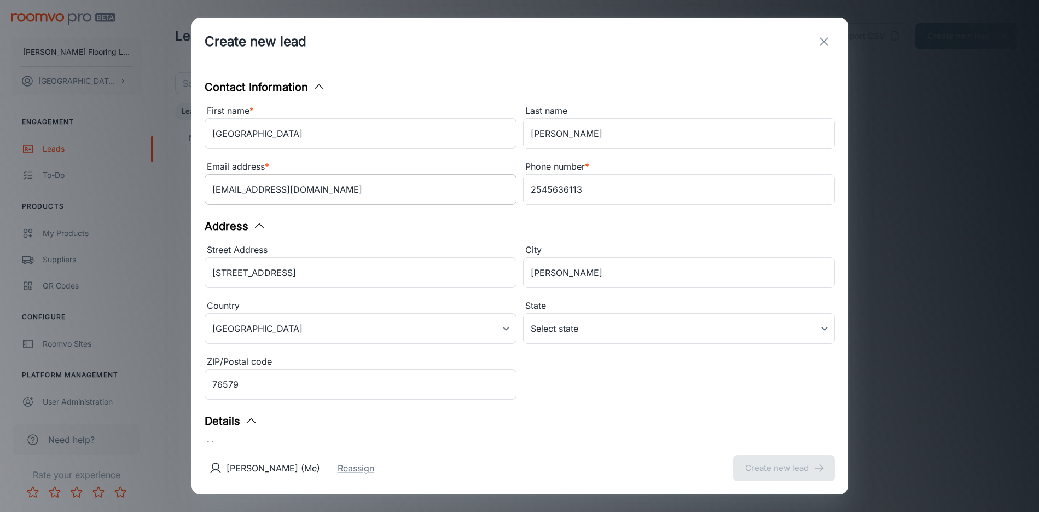
click at [301, 188] on input "[EMAIL_ADDRESS][DOMAIN_NAME]" at bounding box center [361, 189] width 312 height 31
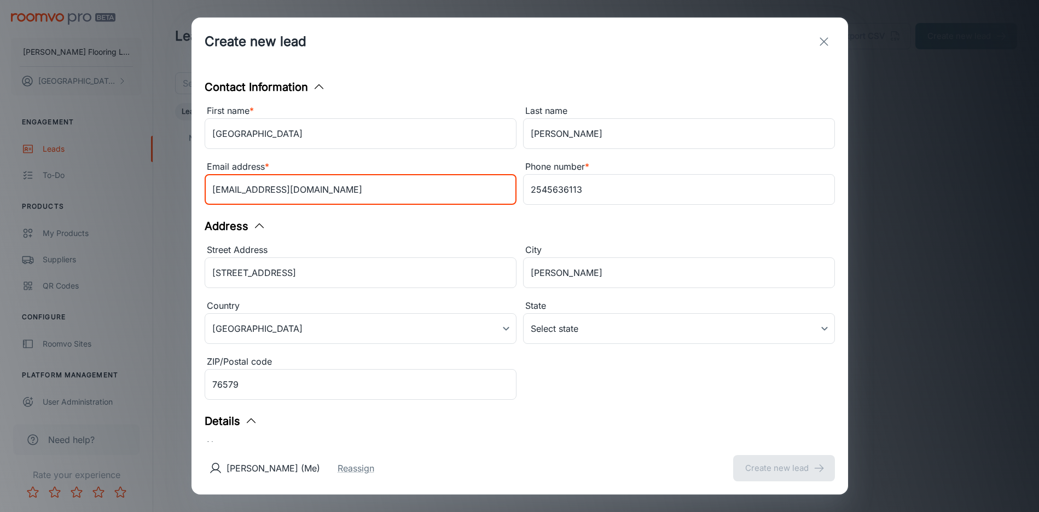
click at [356, 195] on input "[EMAIL_ADDRESS][DOMAIN_NAME]" at bounding box center [361, 189] width 312 height 31
click at [396, 105] on div "First name *" at bounding box center [361, 111] width 312 height 14
click at [396, 118] on input "[GEOGRAPHIC_DATA]" at bounding box center [361, 133] width 312 height 31
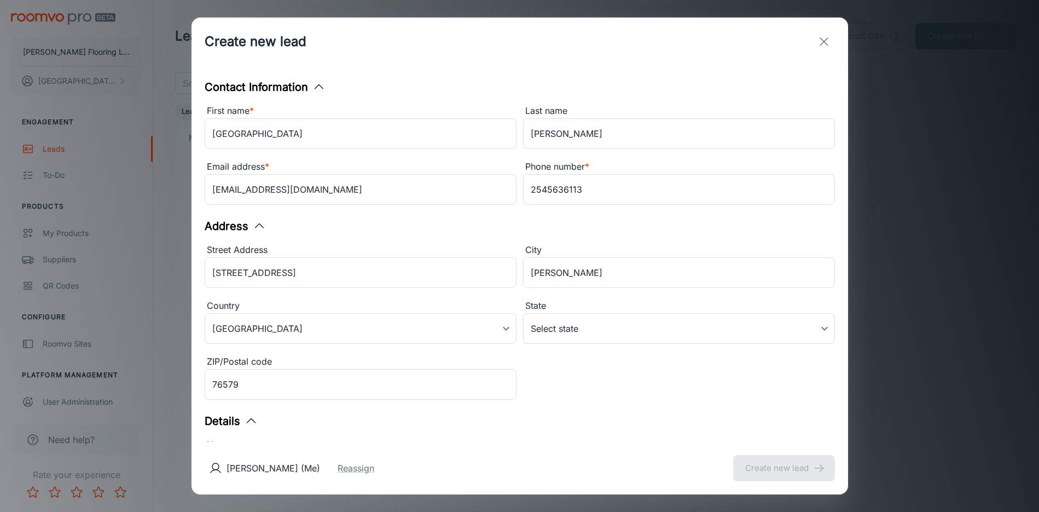
click at [316, 85] on icon "button" at bounding box center [318, 86] width 13 height 13
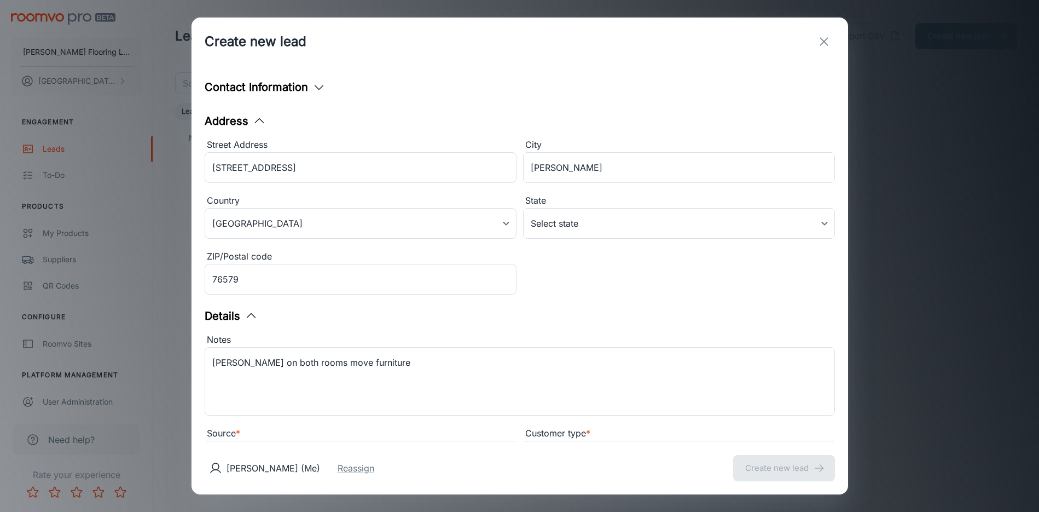
click at [316, 85] on icon "button" at bounding box center [318, 86] width 13 height 13
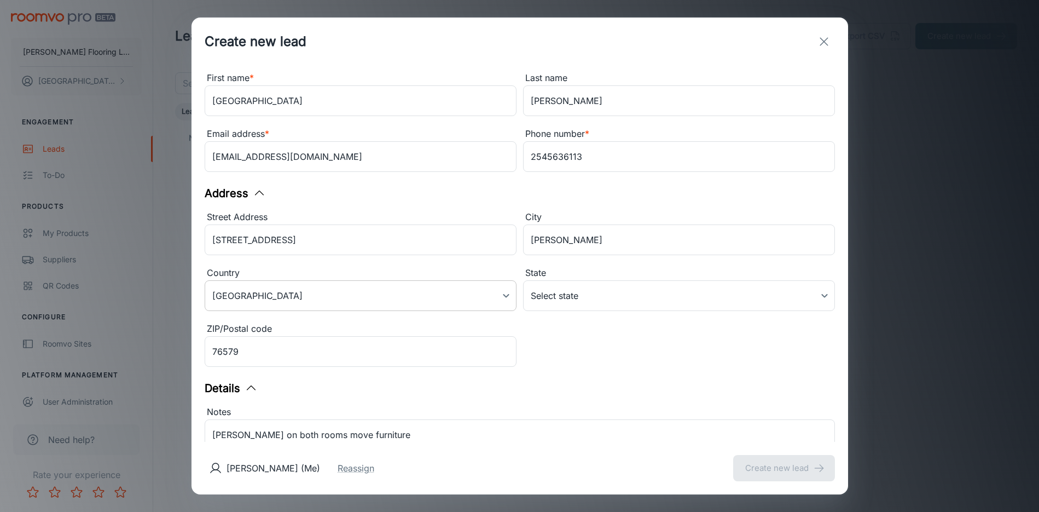
scroll to position [161, 0]
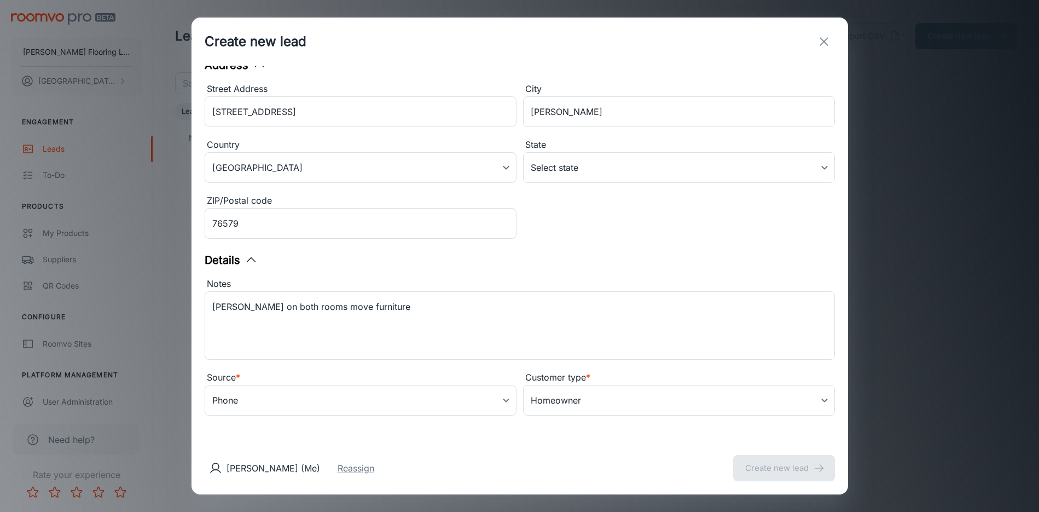
click at [773, 467] on div "[PERSON_NAME] (Me) Reassign Create new lead" at bounding box center [519, 468] width 657 height 53
drag, startPoint x: 268, startPoint y: 467, endPoint x: 247, endPoint y: 474, distance: 22.3
click at [267, 467] on p "[PERSON_NAME] (Me)" at bounding box center [274, 467] width 94 height 13
click at [213, 472] on icon at bounding box center [215, 467] width 13 height 13
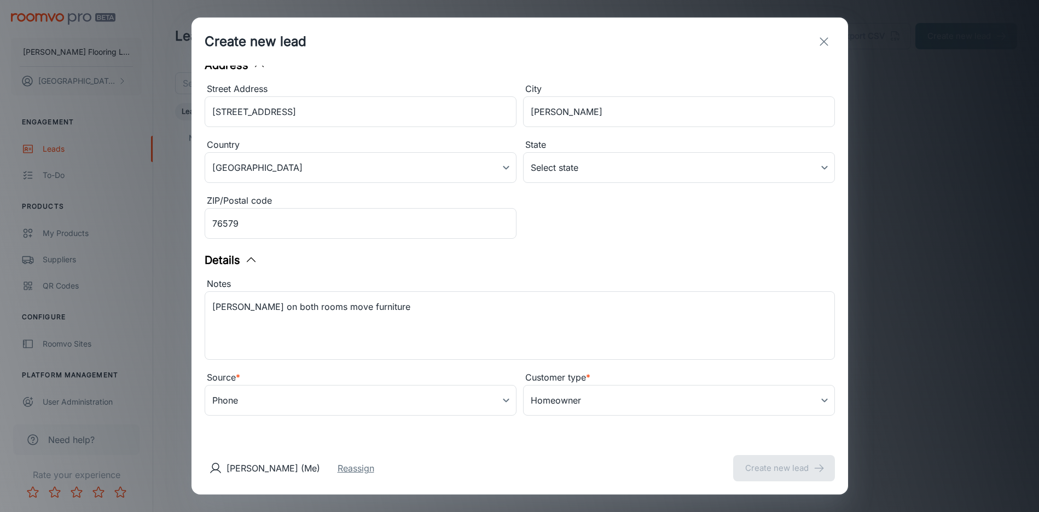
click at [338, 469] on button "Reassign" at bounding box center [356, 467] width 37 height 13
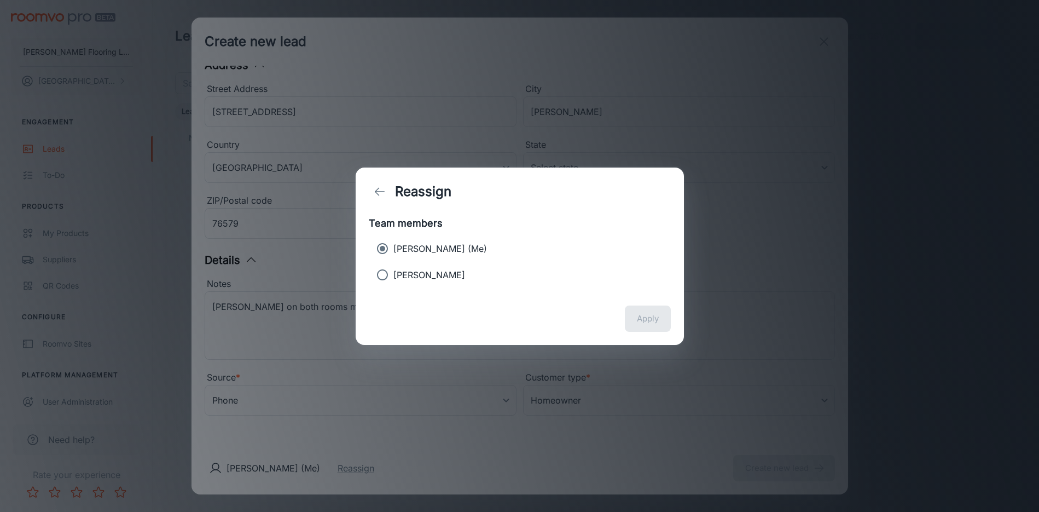
click at [384, 194] on icon "back" at bounding box center [379, 191] width 13 height 13
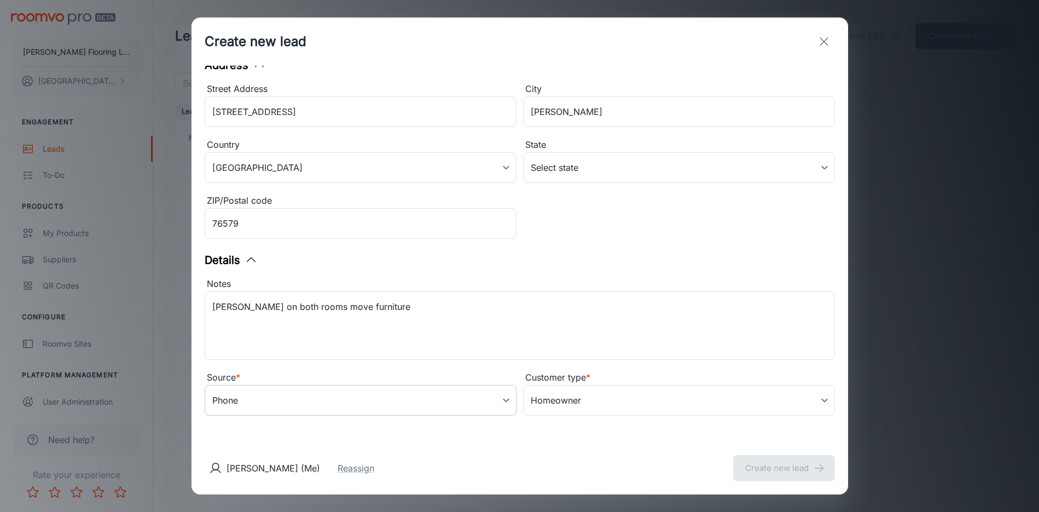
scroll to position [0, 0]
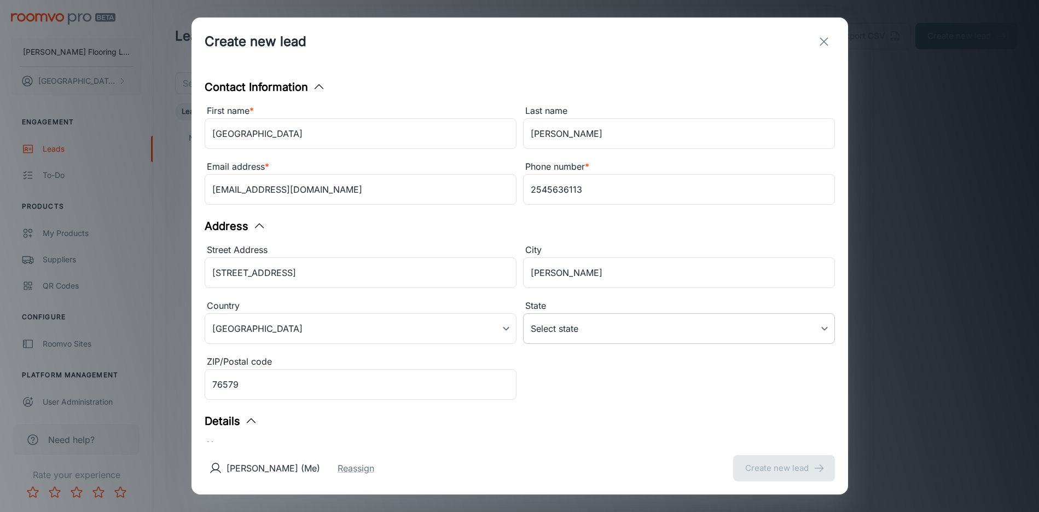
click at [593, 318] on body "[PERSON_NAME] Flooring LLC [PERSON_NAME] Engagement Leads To-do Products My Pro…" at bounding box center [519, 256] width 1039 height 512
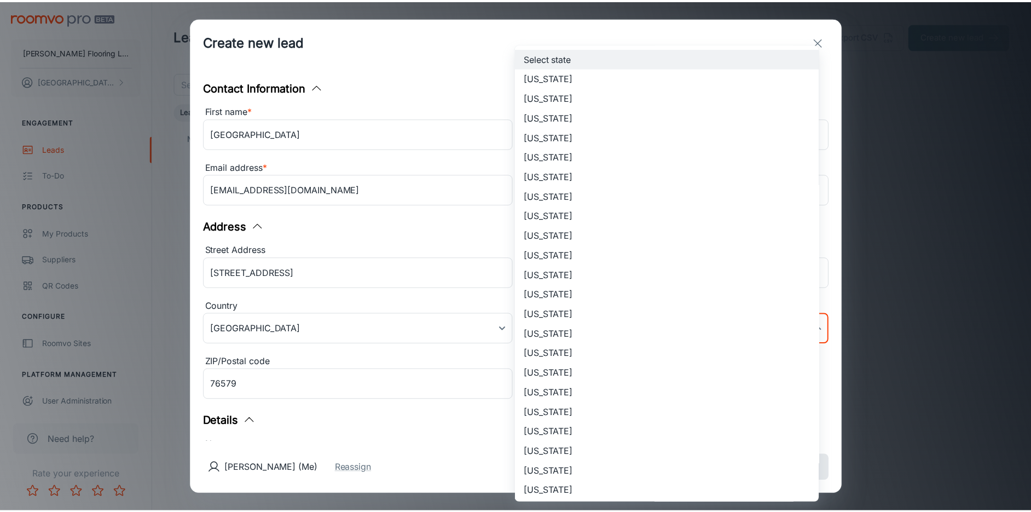
scroll to position [574, 0]
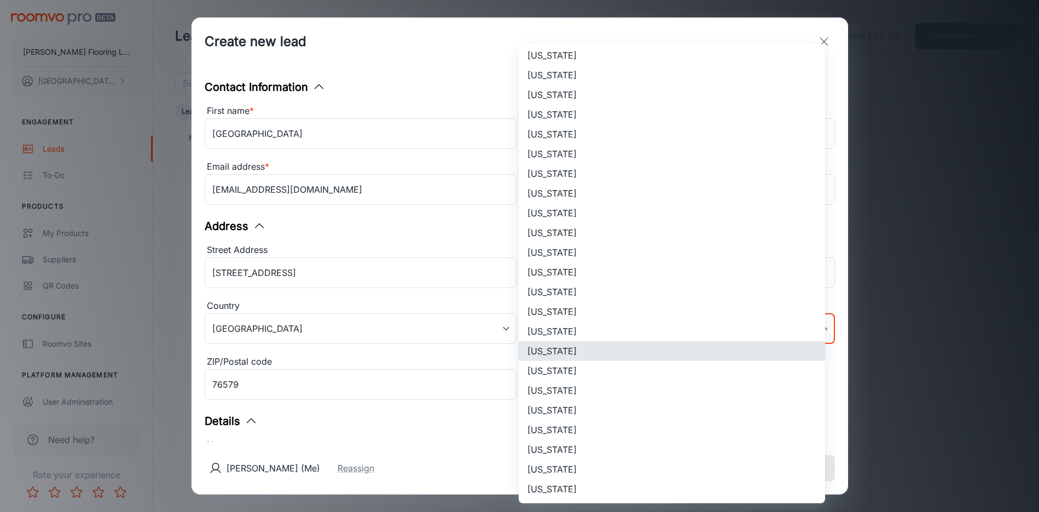
click at [581, 355] on li "[US_STATE]" at bounding box center [672, 351] width 306 height 20
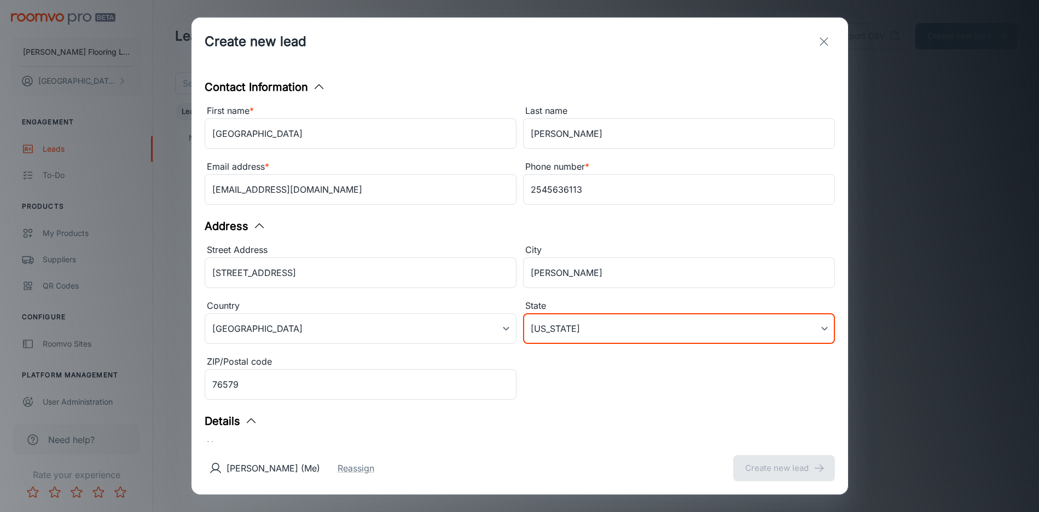
type input "[US_STATE]"
click at [602, 421] on div "Details" at bounding box center [520, 421] width 630 height 16
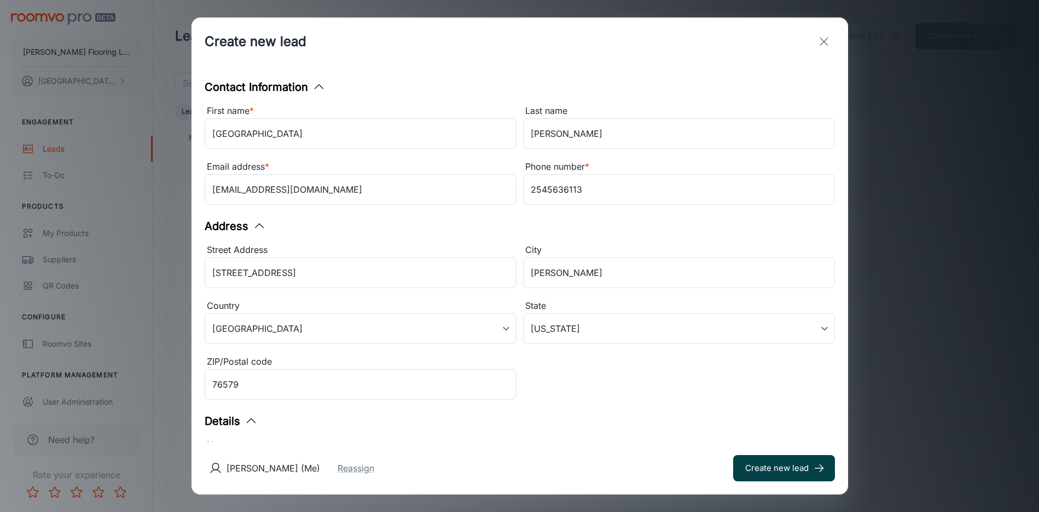
click at [736, 468] on button "Create new lead" at bounding box center [784, 468] width 102 height 26
type input "in_store"
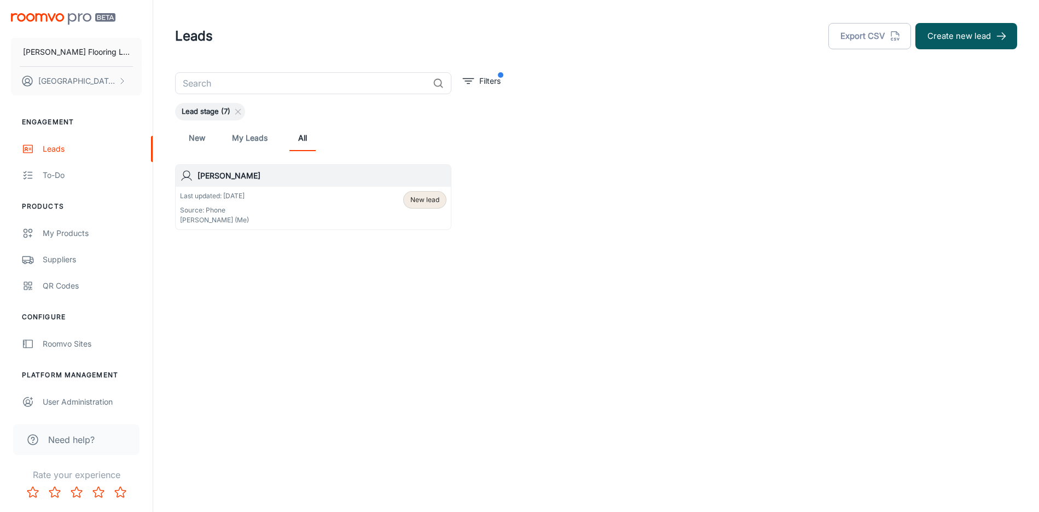
click at [279, 205] on div "Last updated: [DATE] Source: Phone [PERSON_NAME] (Me) New lead" at bounding box center [313, 208] width 266 height 34
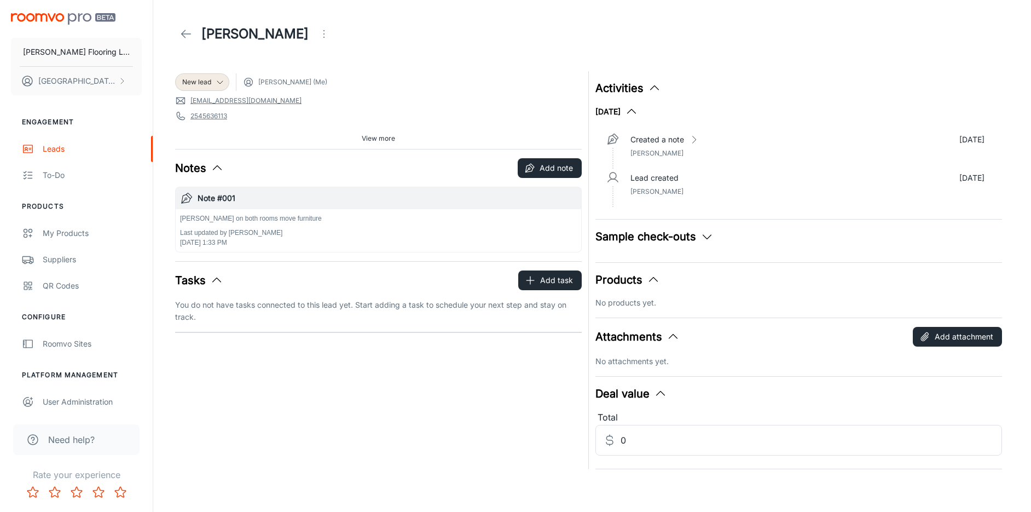
scroll to position [4, 0]
click at [703, 237] on icon "button" at bounding box center [706, 235] width 13 height 13
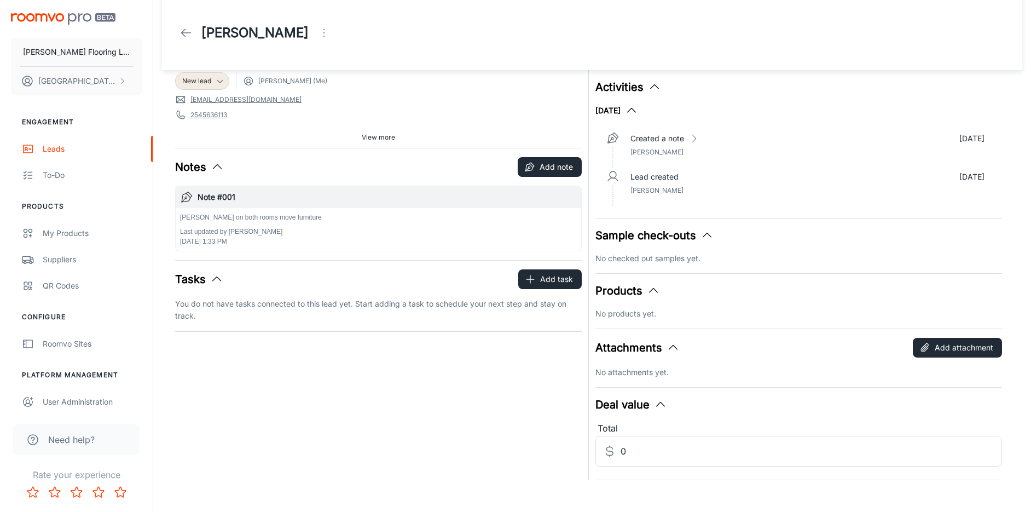
click at [703, 237] on icon "button" at bounding box center [706, 235] width 13 height 13
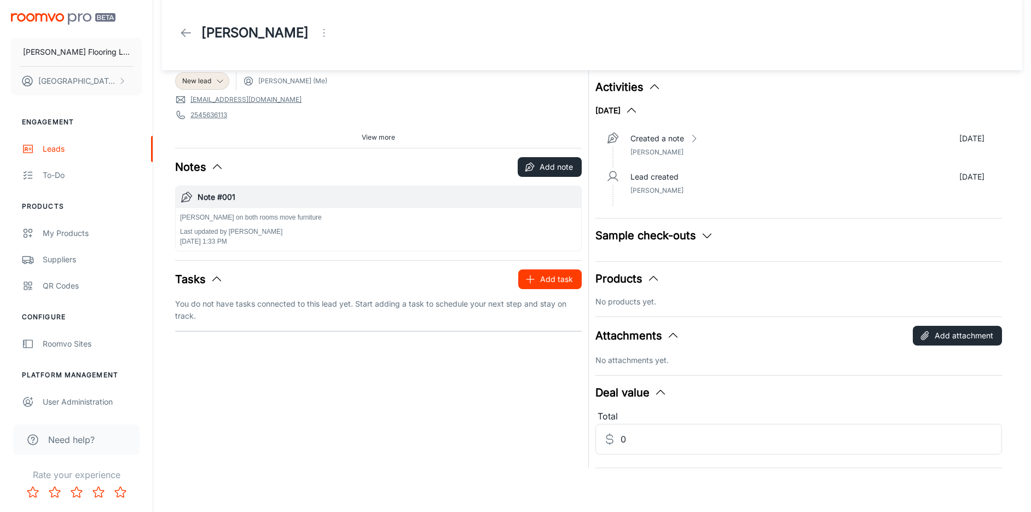
click at [553, 278] on button "Add task" at bounding box center [549, 279] width 63 height 20
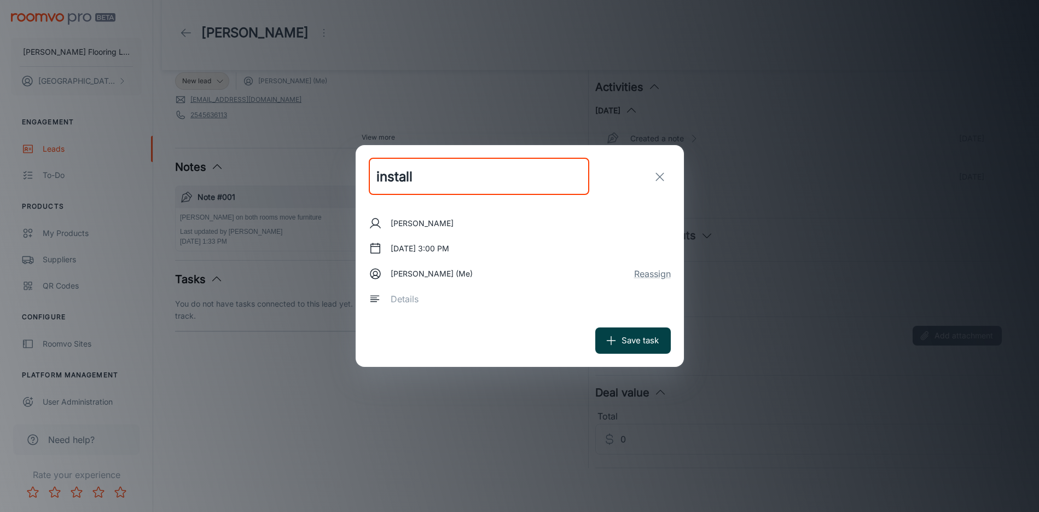
type input "install"
click at [627, 348] on button "Save task" at bounding box center [633, 340] width 76 height 26
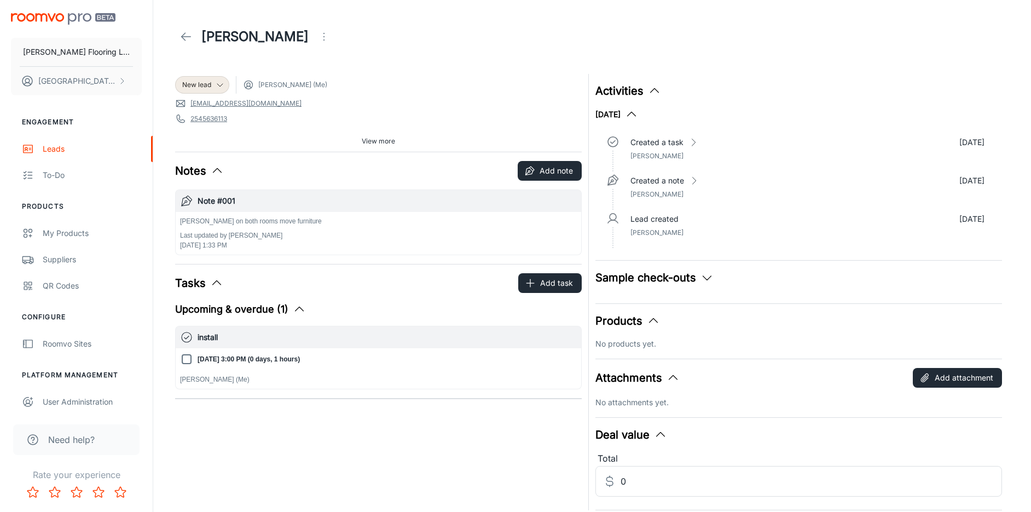
scroll to position [0, 0]
click at [394, 144] on span "View more" at bounding box center [378, 142] width 33 height 10
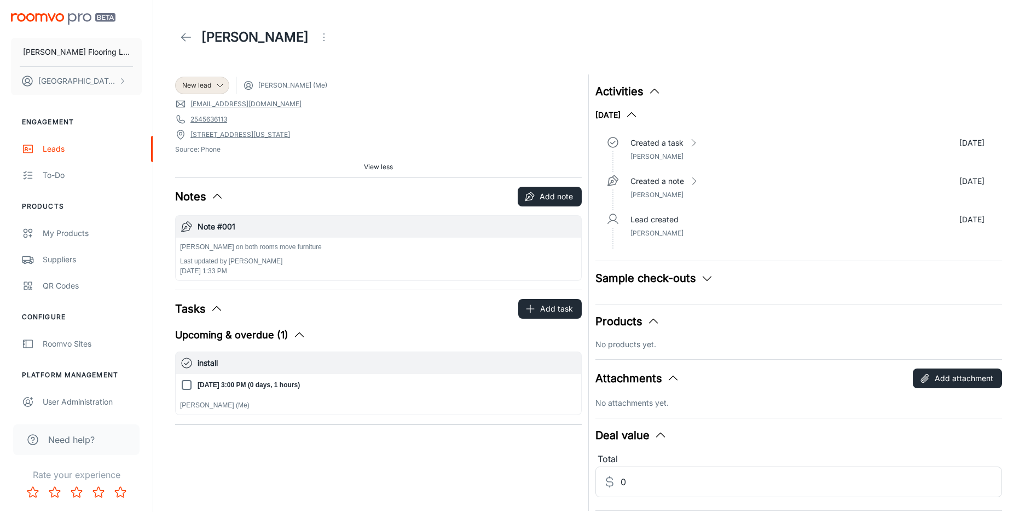
click at [381, 168] on span "View less" at bounding box center [378, 167] width 29 height 10
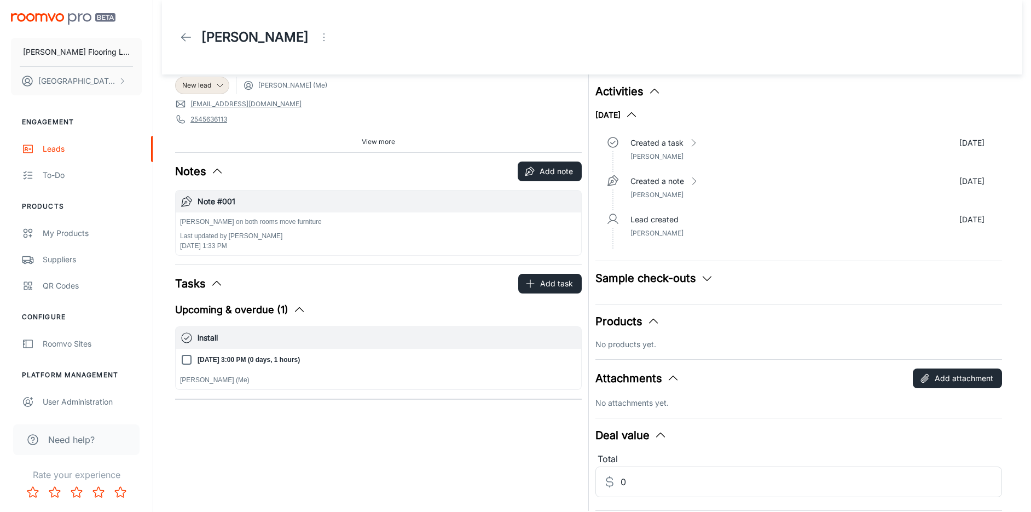
scroll to position [43, 0]
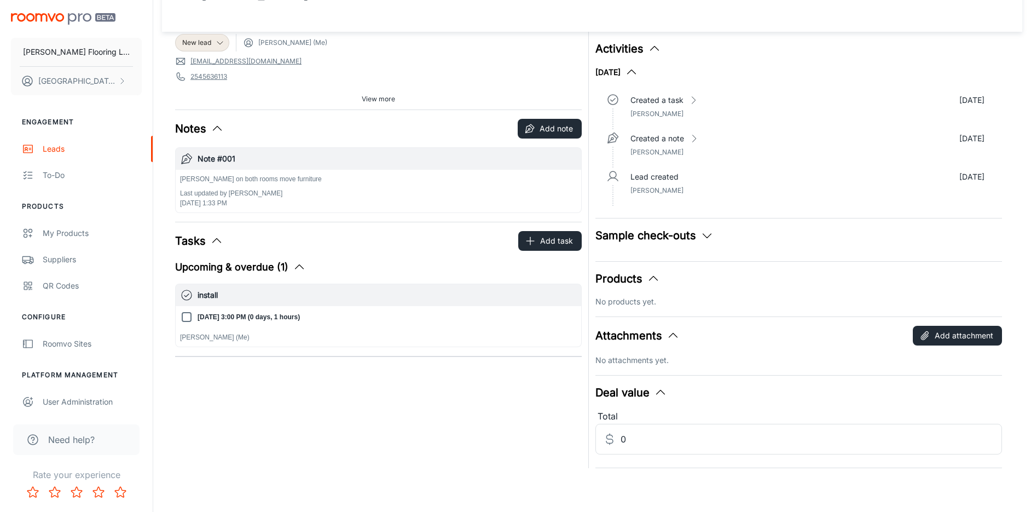
click at [697, 241] on button "Sample check-outs" at bounding box center [654, 235] width 118 height 16
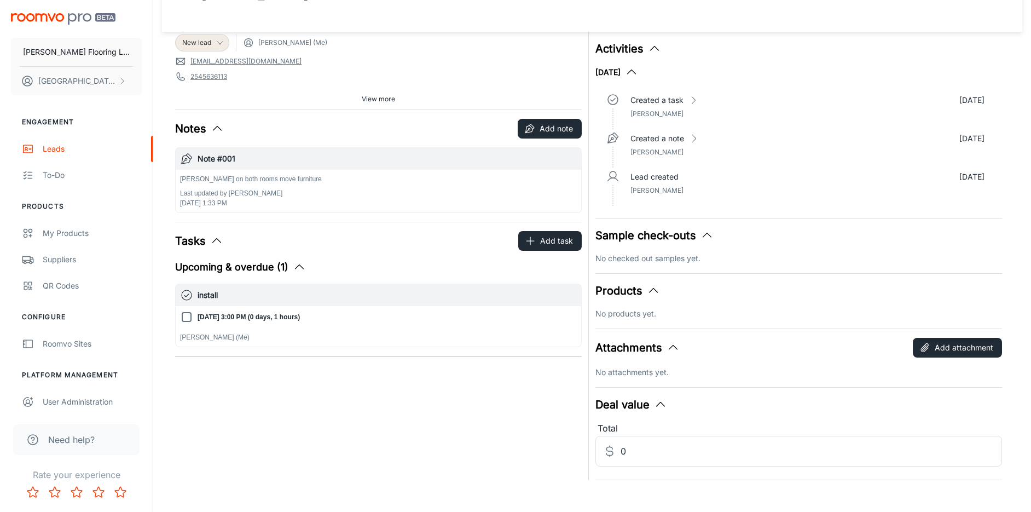
click at [675, 258] on p "No checked out samples yet." at bounding box center [798, 258] width 407 height 12
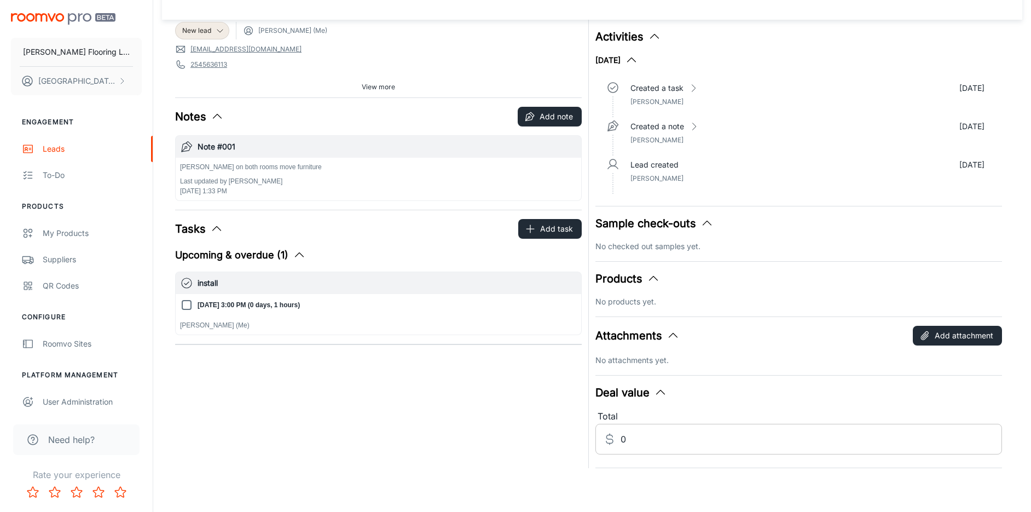
click at [636, 433] on input "0" at bounding box center [810, 438] width 381 height 31
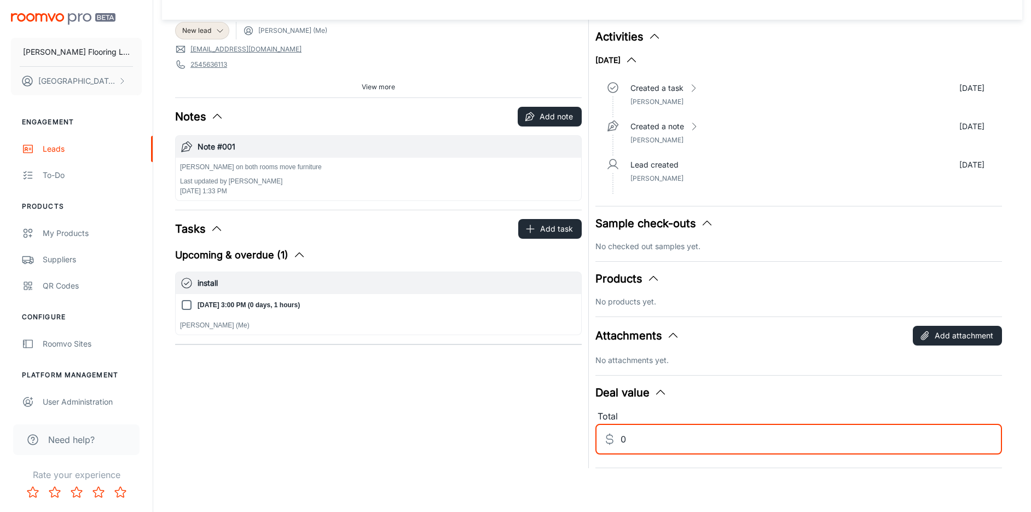
click at [480, 353] on div "New lead [PERSON_NAME] (Me) [EMAIL_ADDRESS][DOMAIN_NAME] 2545636113 [STREET_ADD…" at bounding box center [375, 240] width 413 height 455
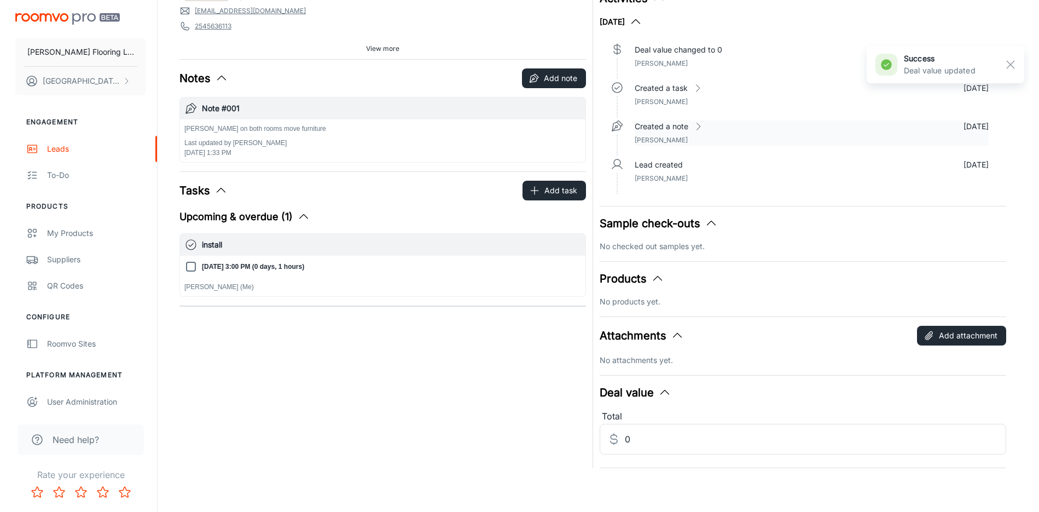
scroll to position [0, 0]
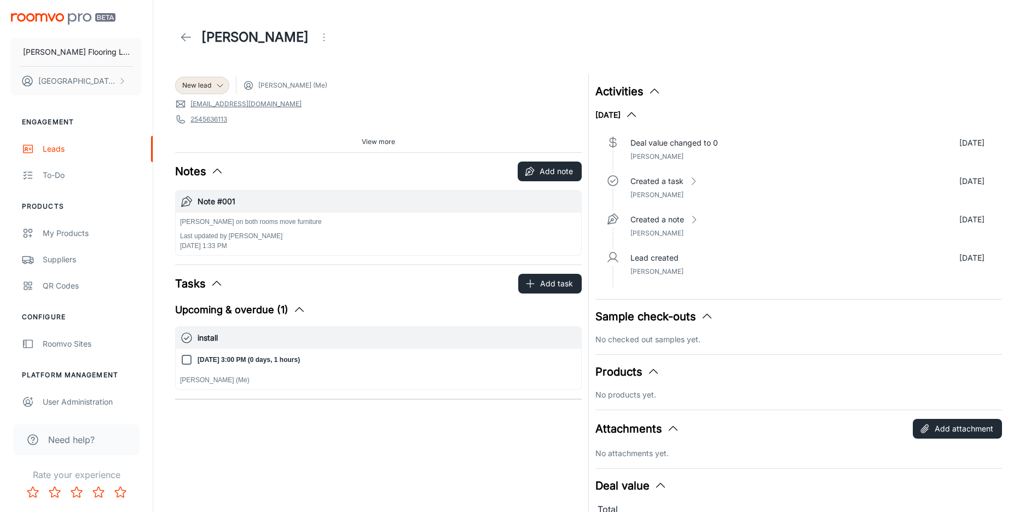
click at [621, 89] on button "Activities" at bounding box center [628, 91] width 66 height 16
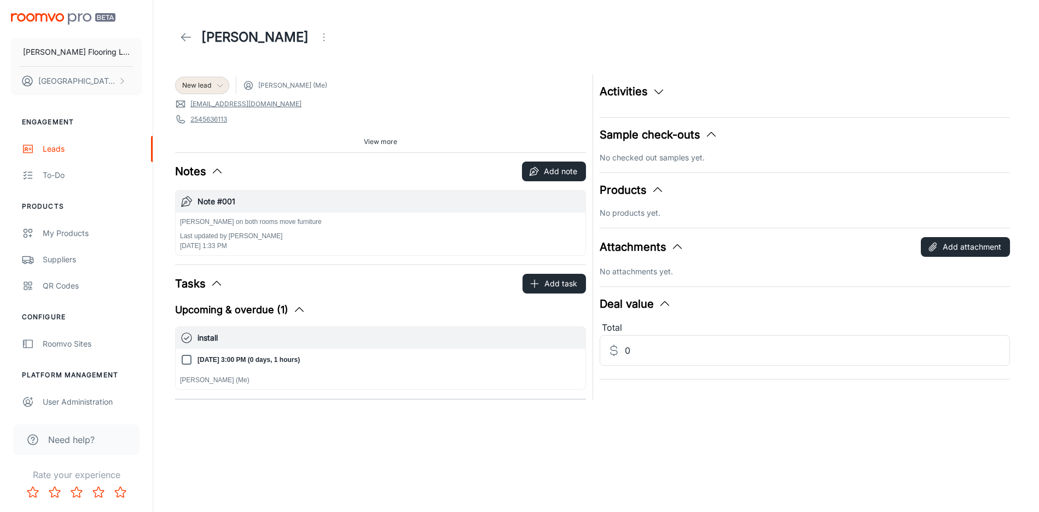
click at [218, 84] on icon at bounding box center [220, 85] width 9 height 9
click at [332, 57] on div at bounding box center [519, 256] width 1039 height 512
click at [317, 43] on icon "Open menu" at bounding box center [323, 37] width 13 height 13
click at [339, 83] on span "Reassign" at bounding box center [365, 82] width 71 height 13
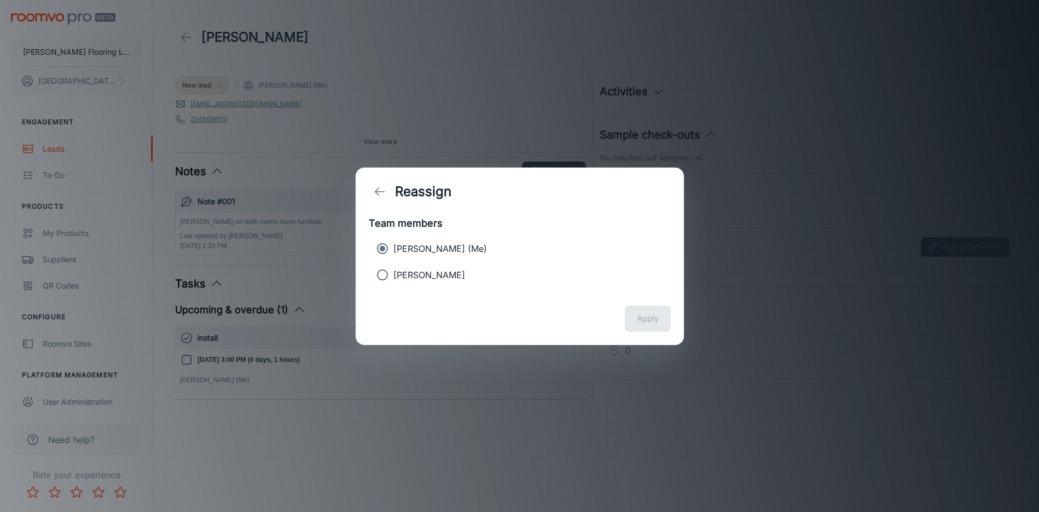
click at [378, 191] on line "back" at bounding box center [379, 191] width 9 height 0
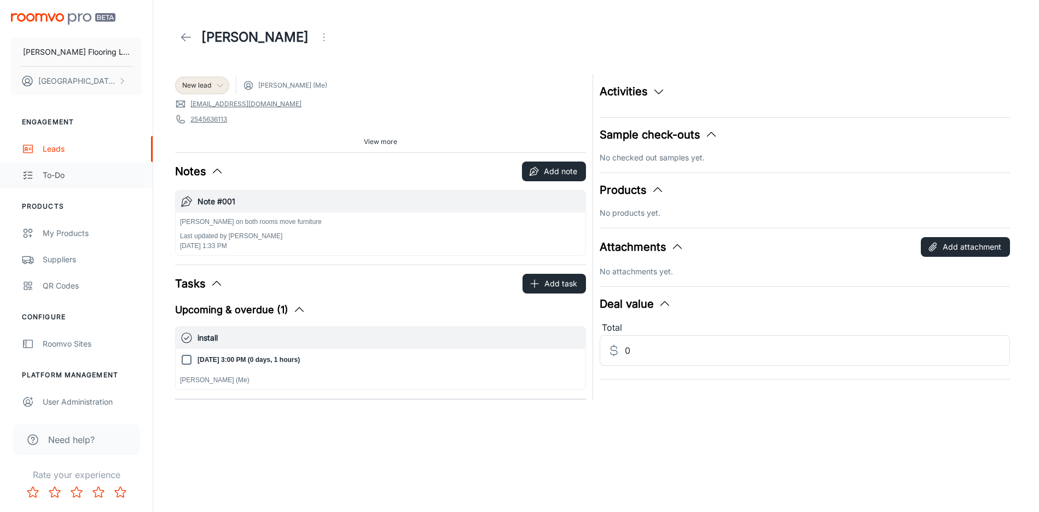
click at [50, 173] on div "To-do" at bounding box center [92, 175] width 99 height 12
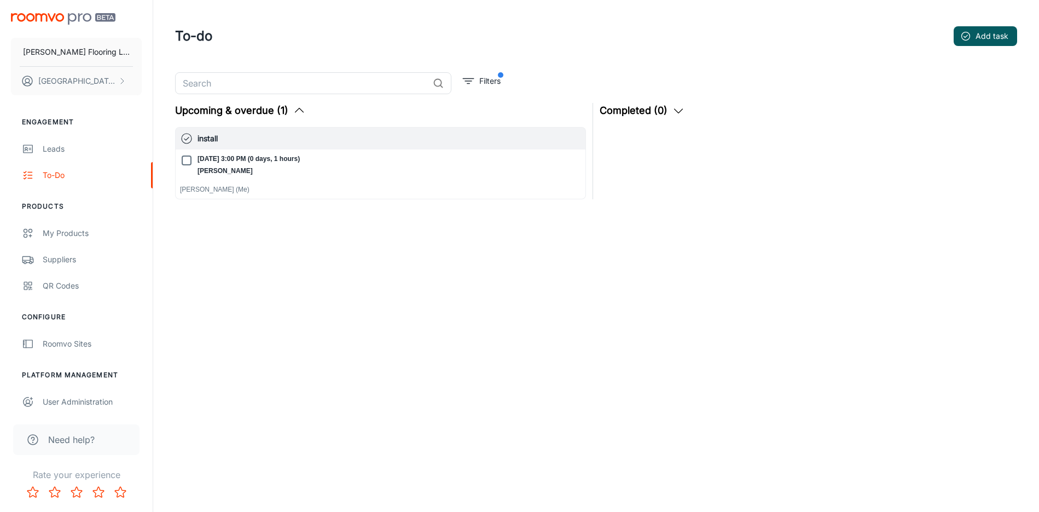
drag, startPoint x: 347, startPoint y: 163, endPoint x: 321, endPoint y: 167, distance: 26.7
click at [321, 167] on div "[DATE] 3:00 PM (0 days, 1 hours) [GEOGRAPHIC_DATA][PERSON_NAME] [PERSON_NAME] (…" at bounding box center [380, 174] width 401 height 40
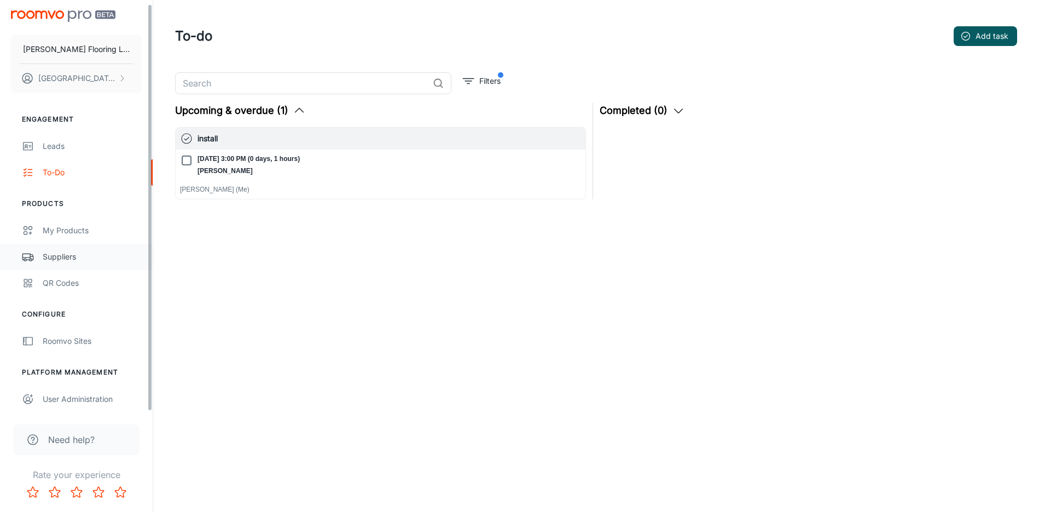
scroll to position [4, 0]
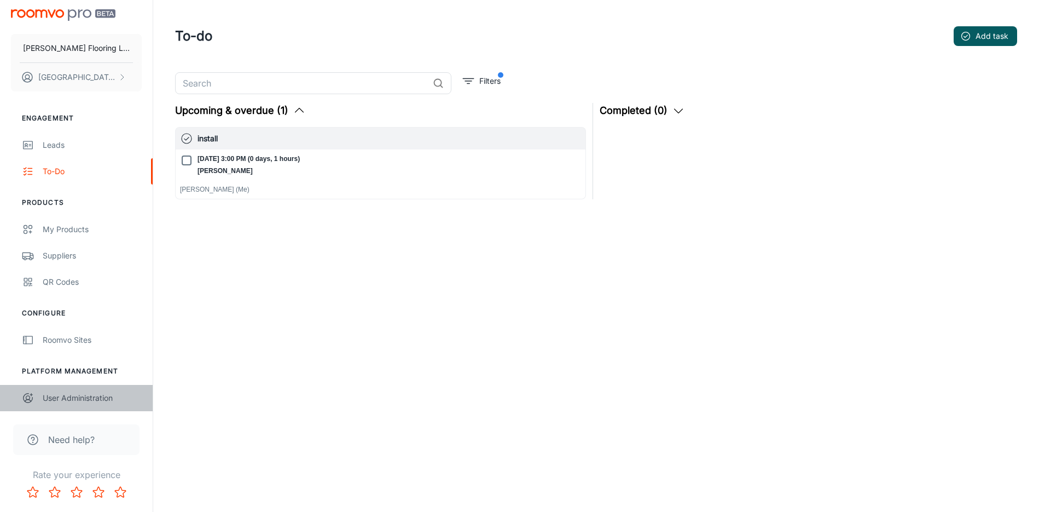
click at [58, 394] on div "User Administration" at bounding box center [92, 398] width 99 height 12
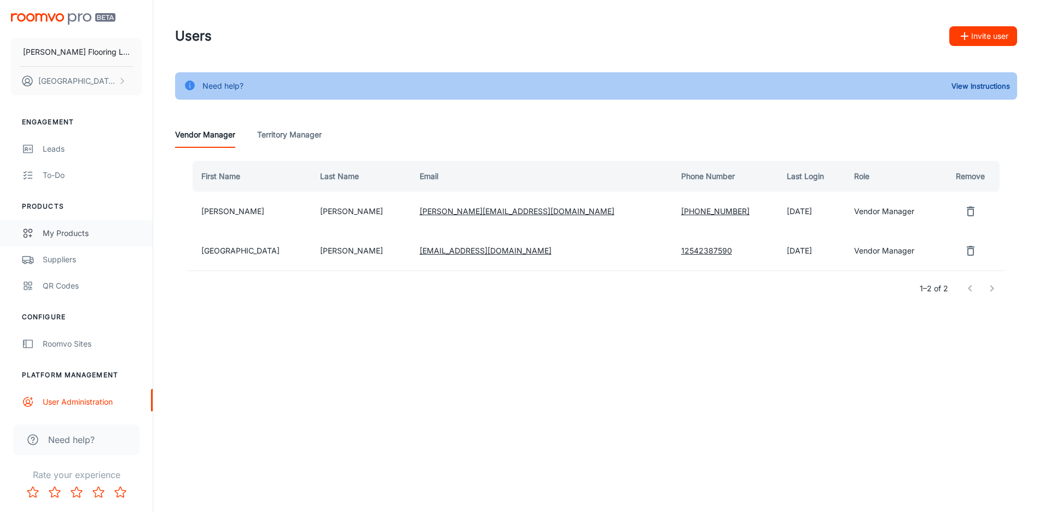
click at [73, 235] on div "My Products" at bounding box center [92, 233] width 99 height 12
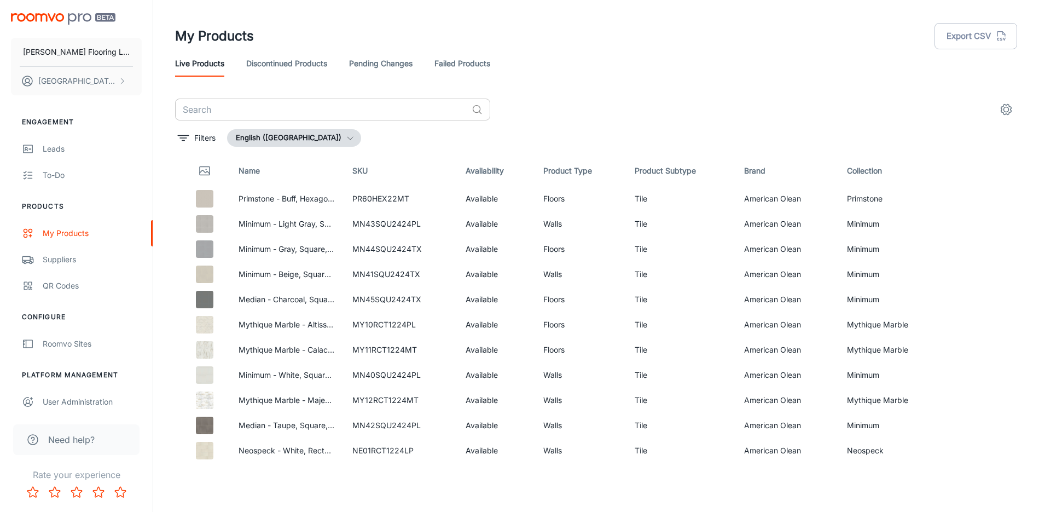
click at [214, 118] on input "text" at bounding box center [321, 109] width 292 height 22
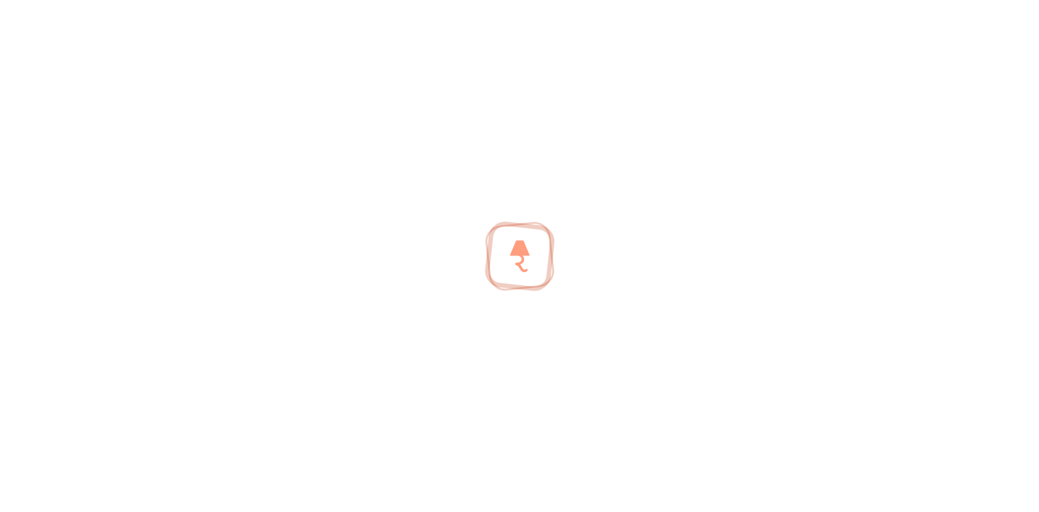
type input "[PERSON_NAME]"
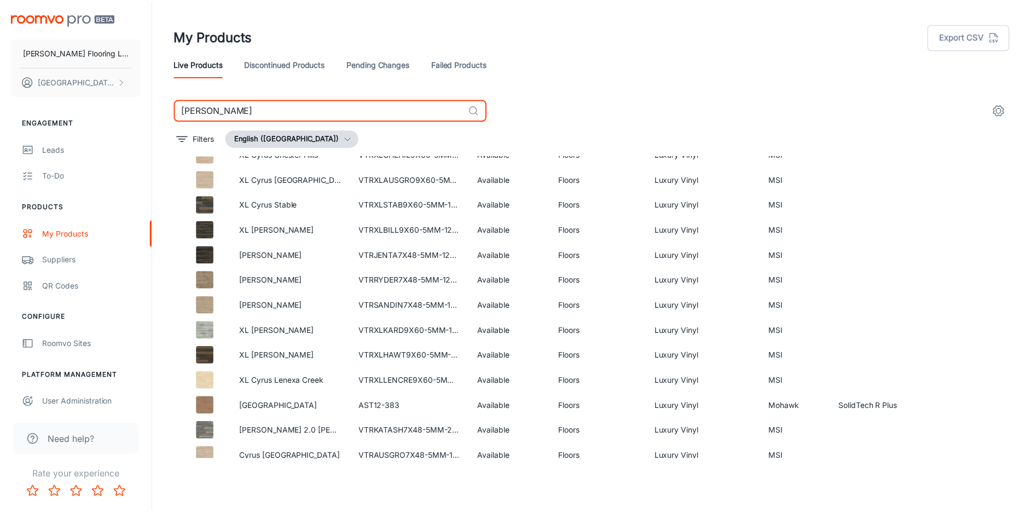
scroll to position [219, 0]
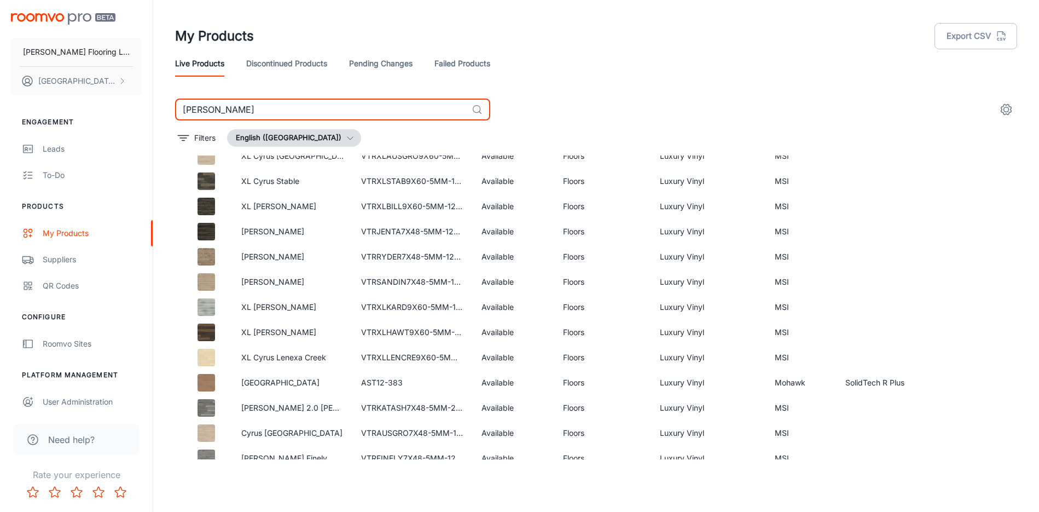
click at [284, 275] on td "[PERSON_NAME]" at bounding box center [293, 281] width 120 height 25
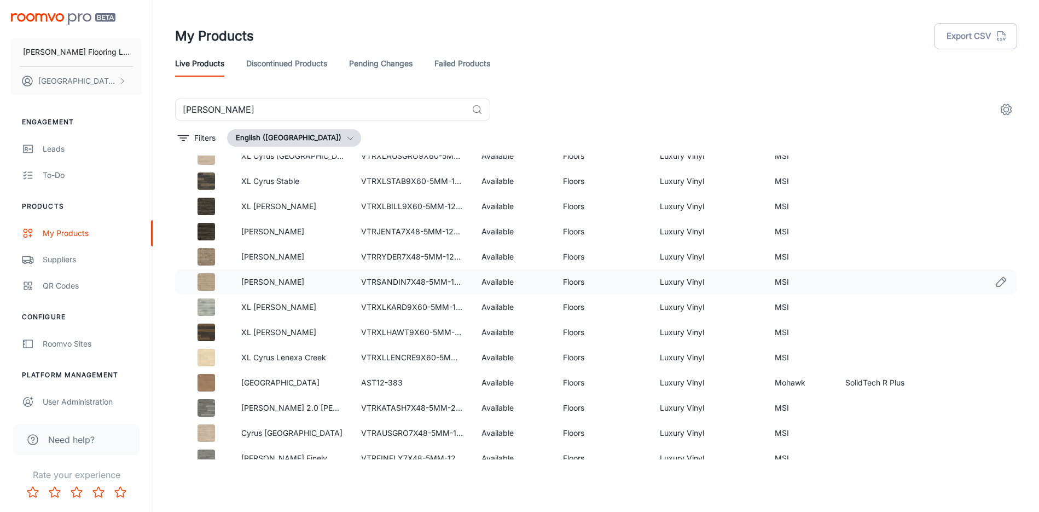
click at [202, 285] on img at bounding box center [207, 282] width 18 height 18
click at [268, 283] on link "[PERSON_NAME]" at bounding box center [272, 281] width 63 height 9
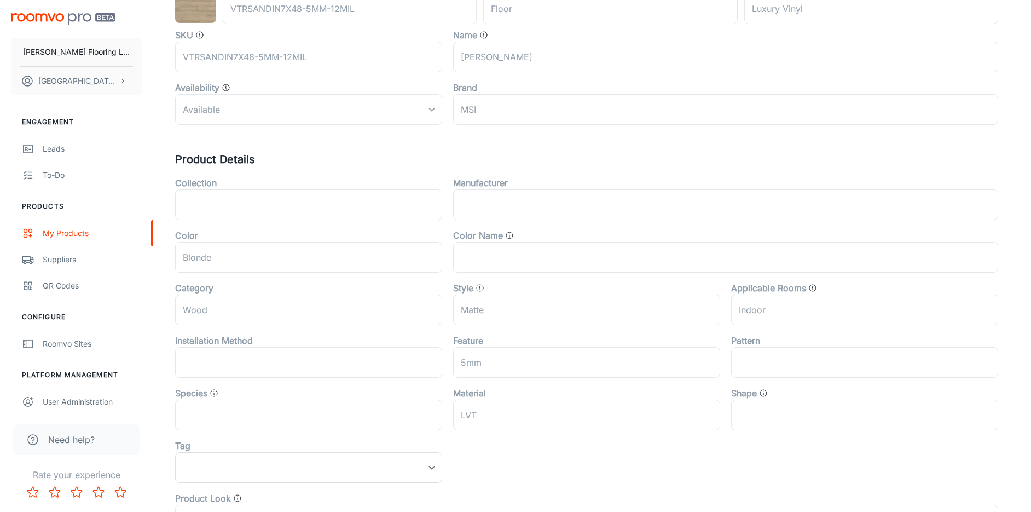
scroll to position [55, 0]
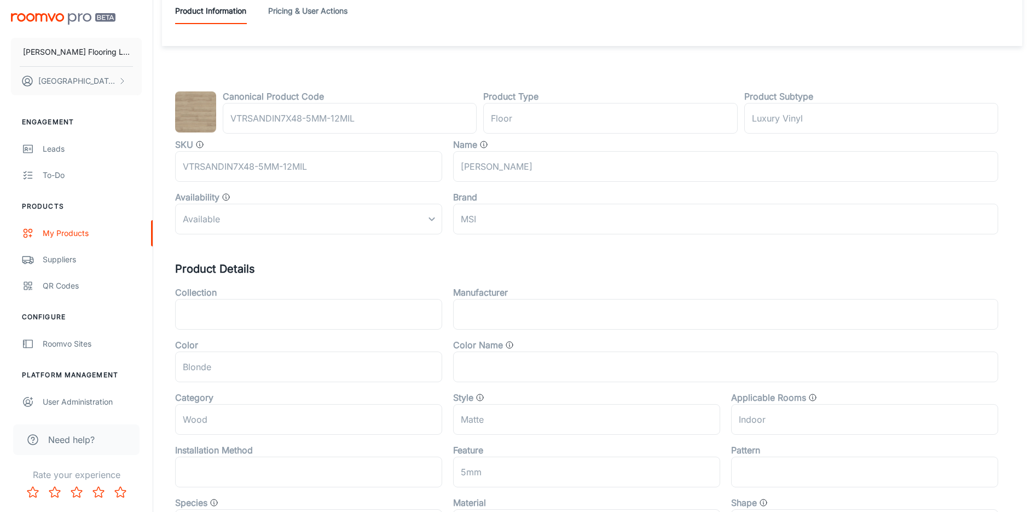
click at [436, 226] on div "Available" at bounding box center [308, 219] width 267 height 31
click at [433, 220] on div "Available" at bounding box center [308, 219] width 267 height 31
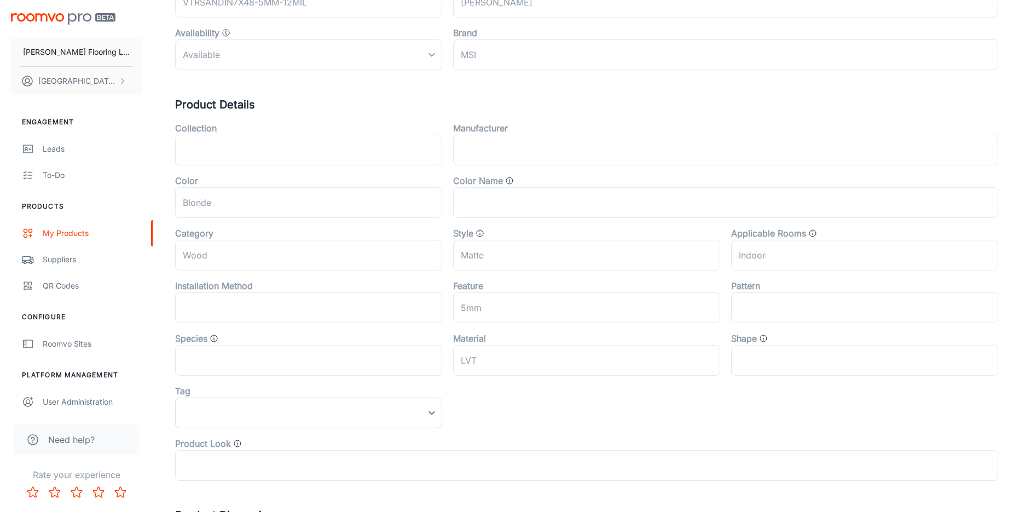
scroll to position [353, 0]
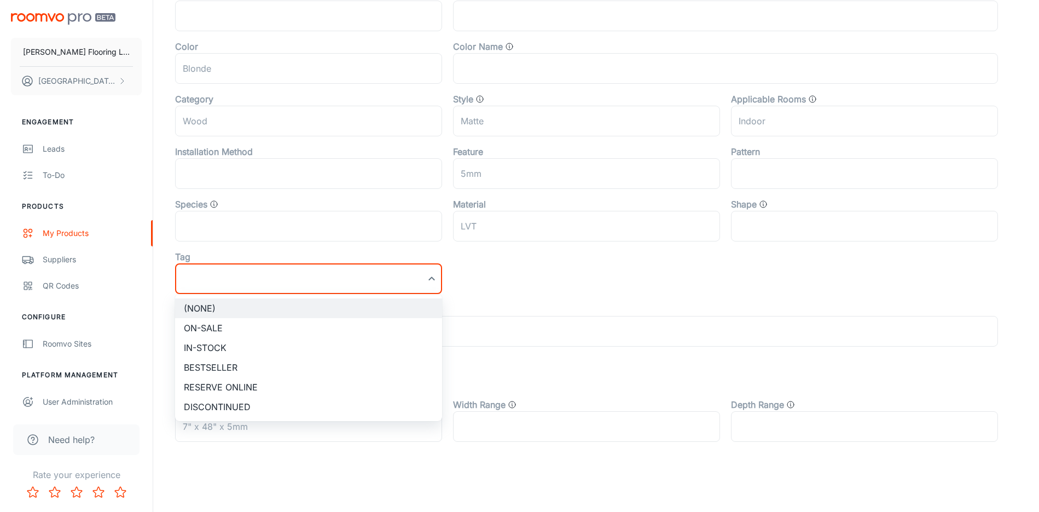
click at [350, 283] on div at bounding box center [519, 256] width 1039 height 512
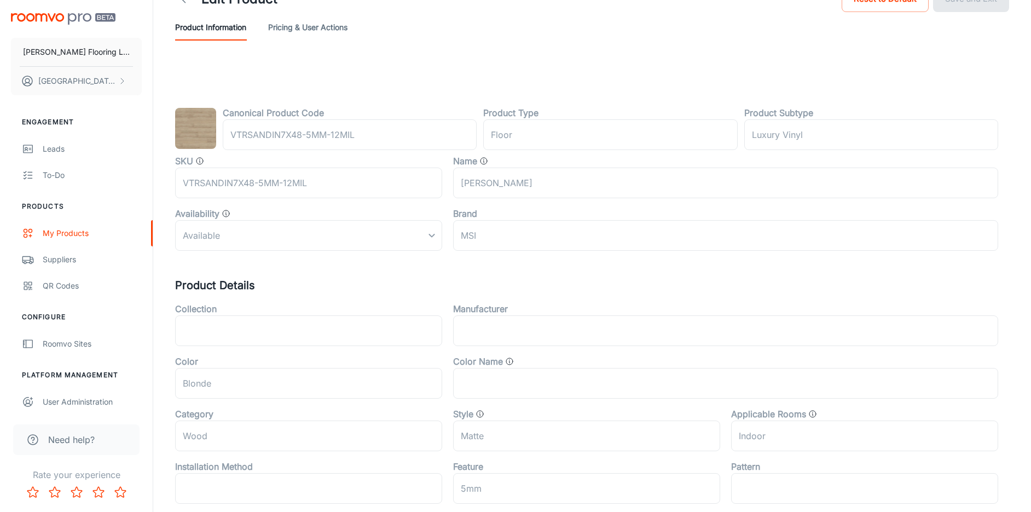
scroll to position [0, 0]
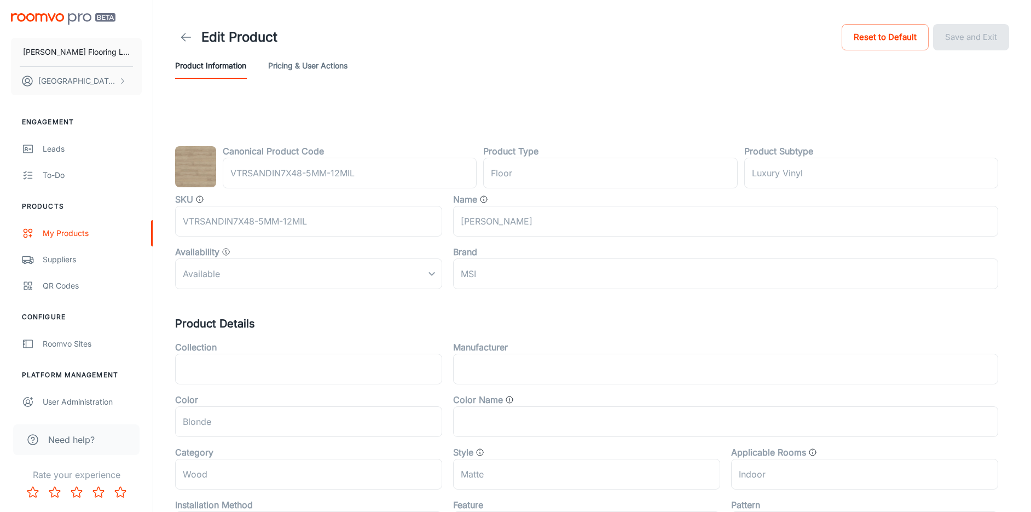
click at [325, 67] on button "Pricing & User Actions" at bounding box center [307, 66] width 79 height 26
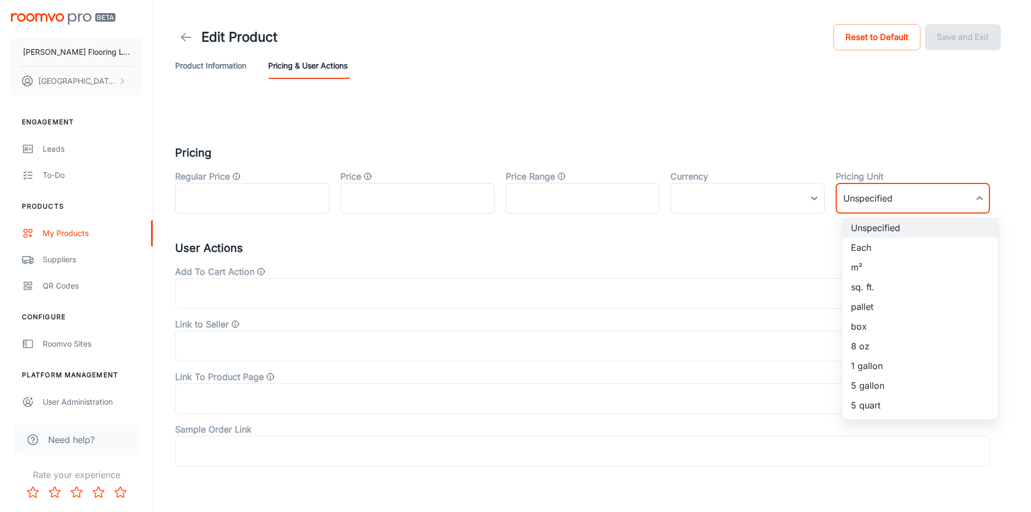
click at [892, 196] on body "[PERSON_NAME] Flooring LLC [PERSON_NAME] Engagement Leads To-do Products My Pro…" at bounding box center [515, 256] width 1031 height 512
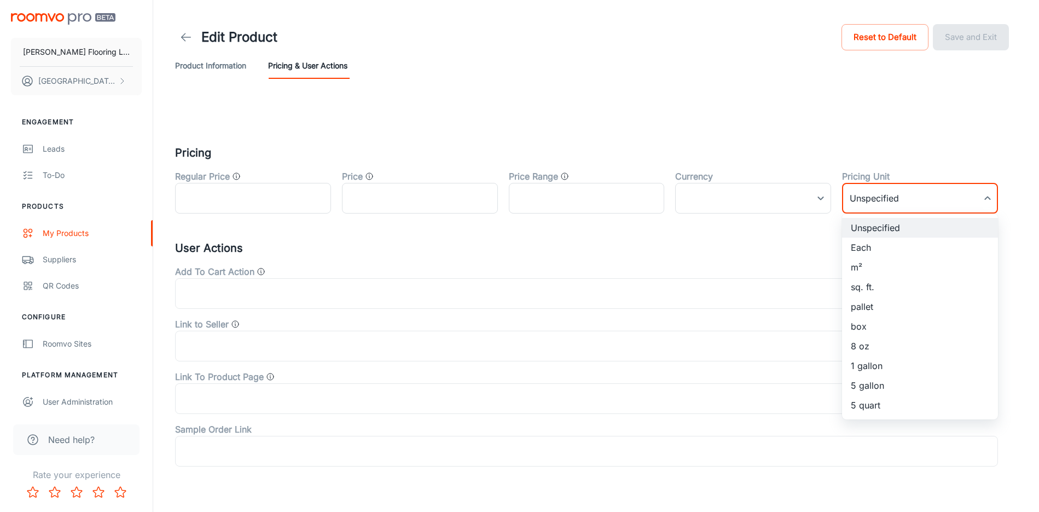
click at [890, 293] on li "sq. ft." at bounding box center [920, 287] width 156 height 20
type input "3"
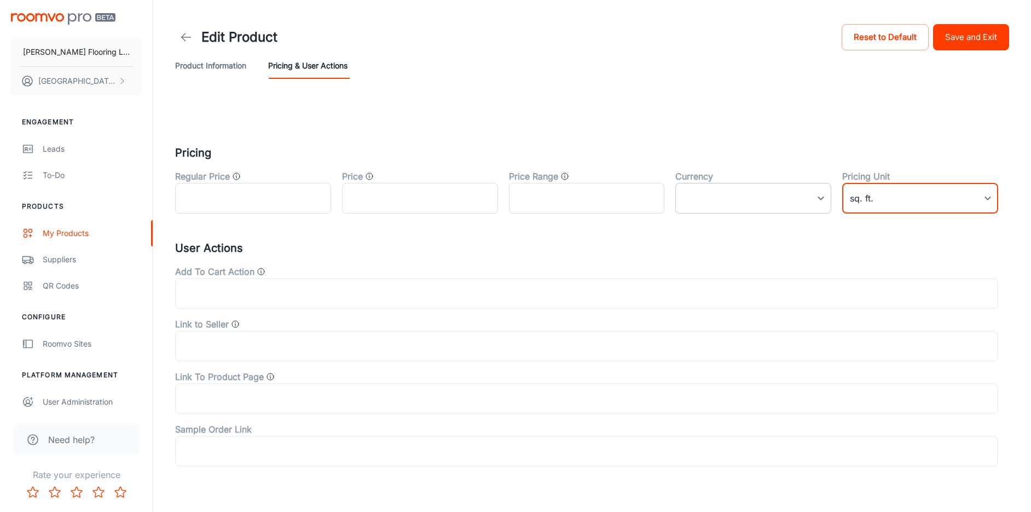
click at [730, 194] on body "[PERSON_NAME] Flooring LLC [PERSON_NAME] Engagement Leads To-do Products My Pro…" at bounding box center [515, 256] width 1031 height 512
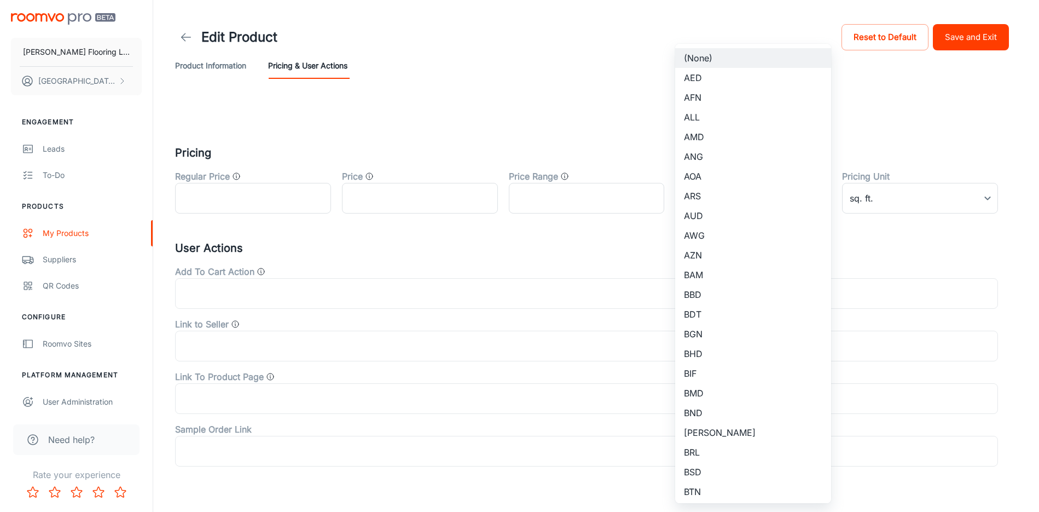
click at [608, 94] on div at bounding box center [519, 256] width 1039 height 512
